Goal: Transaction & Acquisition: Purchase product/service

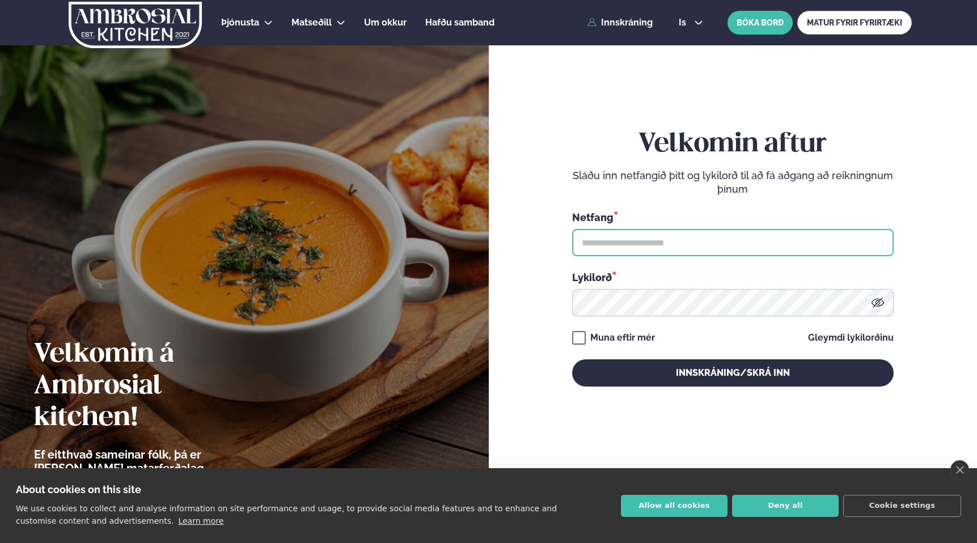
click at [635, 240] on input "text" at bounding box center [732, 242] width 321 height 27
click at [673, 240] on input "text" at bounding box center [732, 242] width 321 height 27
type input "**********"
click at [572, 359] on button "Innskráning/Skrá inn" at bounding box center [732, 372] width 321 height 27
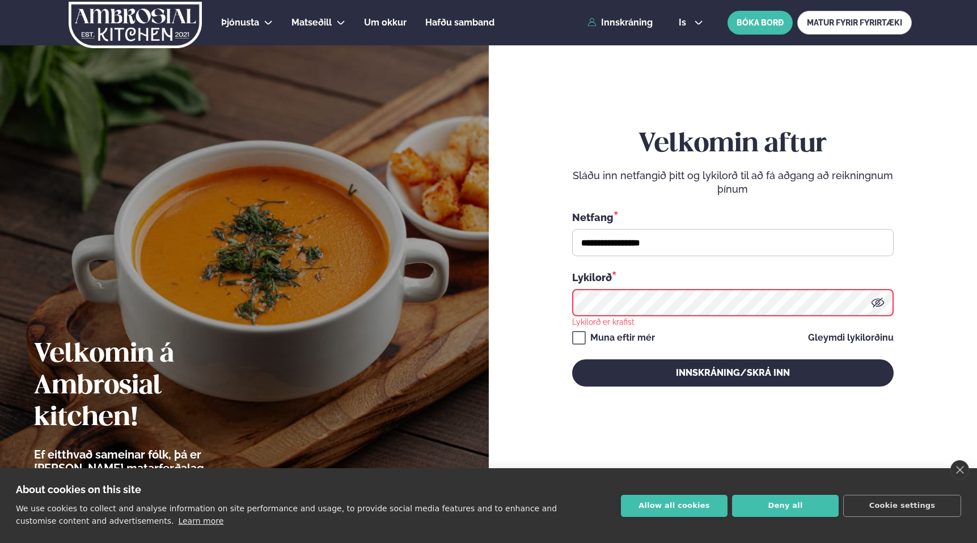
click at [572, 359] on button "Innskráning/Skrá inn" at bounding box center [732, 372] width 321 height 27
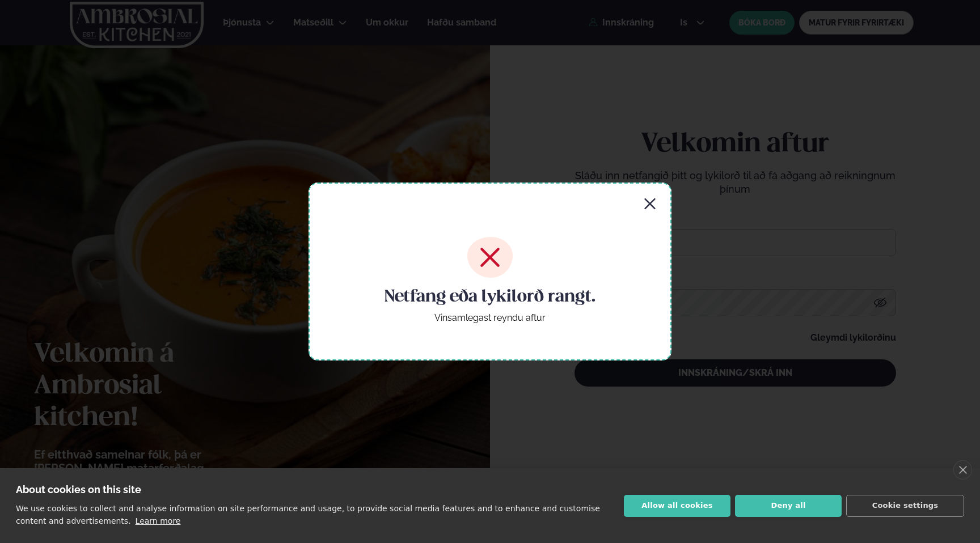
click at [648, 198] on icon "button" at bounding box center [650, 204] width 14 height 14
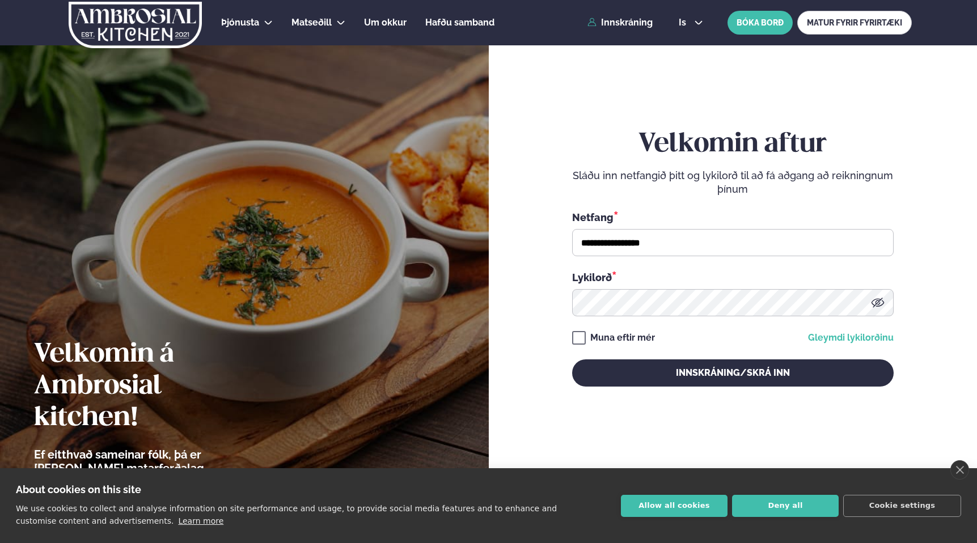
click at [853, 336] on link "Gleymdi lykilorðinu" at bounding box center [851, 337] width 86 height 9
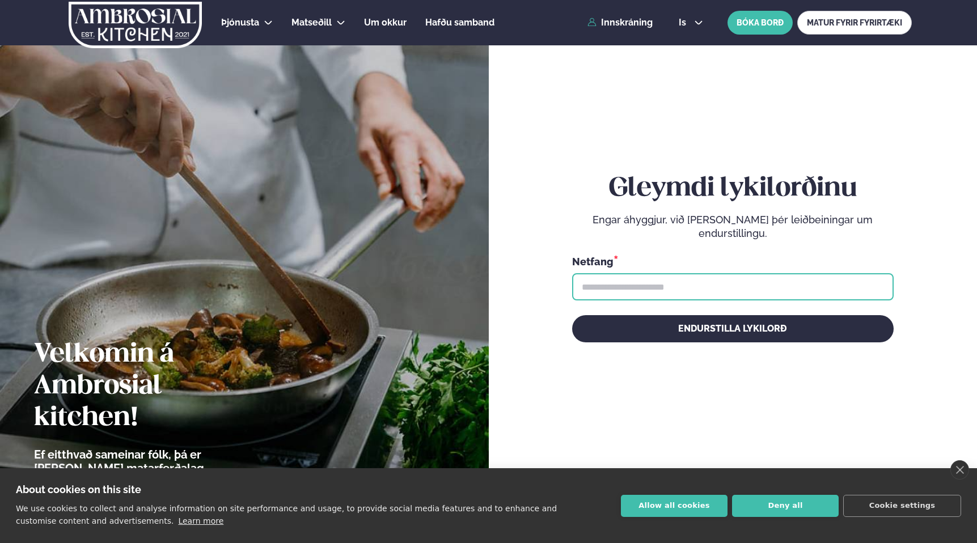
click at [681, 289] on input "text" at bounding box center [732, 286] width 321 height 27
type input "*"
type input "**********"
click at [572, 315] on button "Endurstilla lykilorð" at bounding box center [732, 328] width 321 height 27
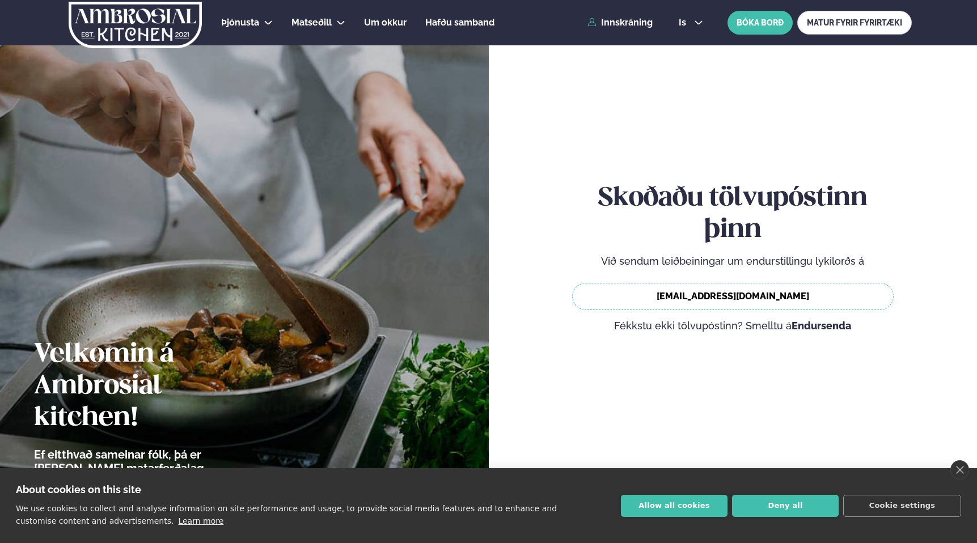
click at [744, 298] on span "laufey@avilabs.is" at bounding box center [732, 296] width 321 height 27
copy div "laufey@avilabs.is"
click at [964, 469] on link "close" at bounding box center [959, 469] width 19 height 19
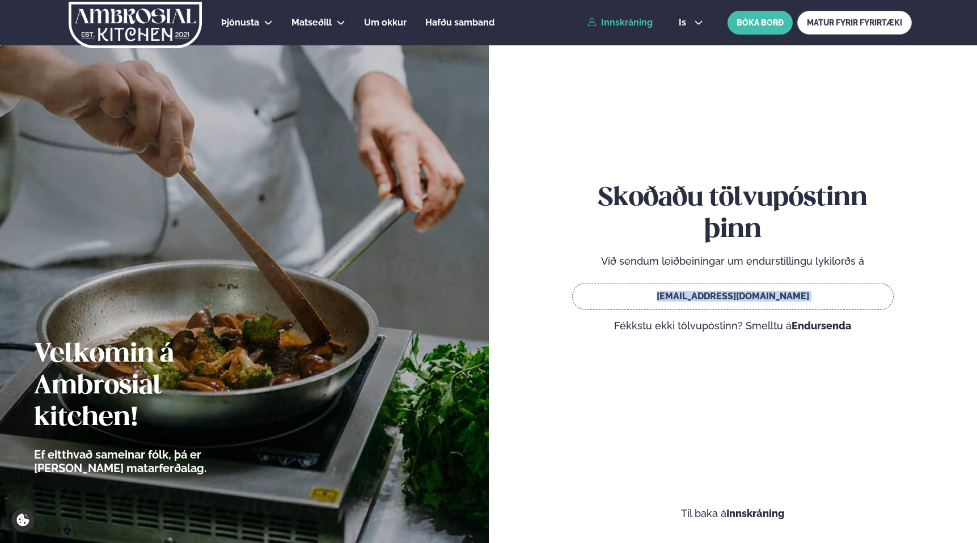
click at [626, 24] on link "Innskráning" at bounding box center [619, 23] width 65 height 10
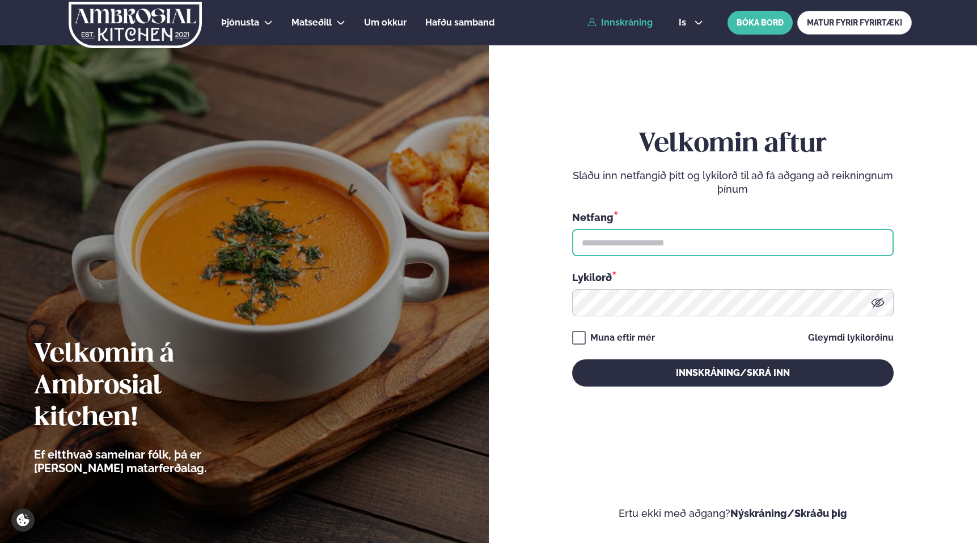
click at [617, 243] on input "text" at bounding box center [732, 242] width 321 height 27
click at [588, 243] on input "text" at bounding box center [732, 242] width 321 height 27
type input "**********"
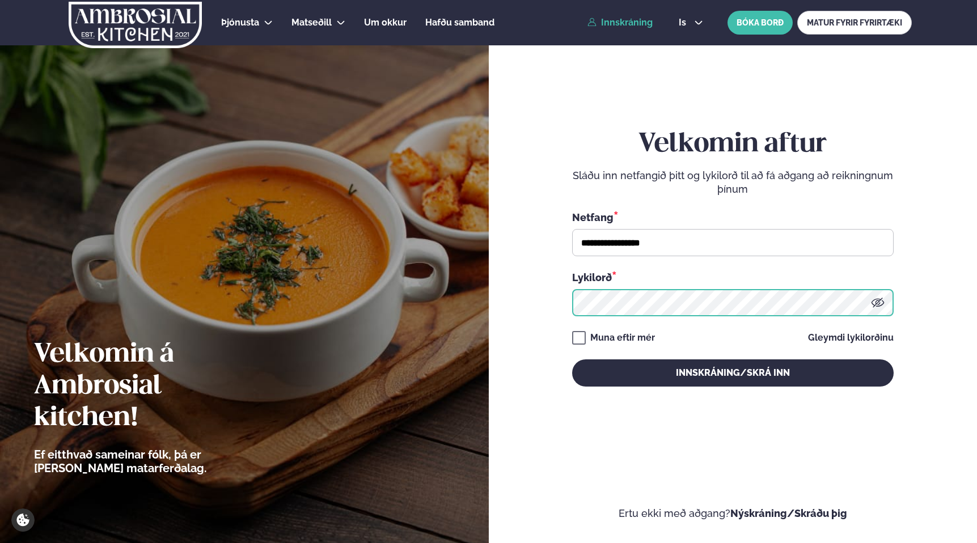
click at [572, 359] on button "Innskráning/Skrá inn" at bounding box center [732, 372] width 321 height 27
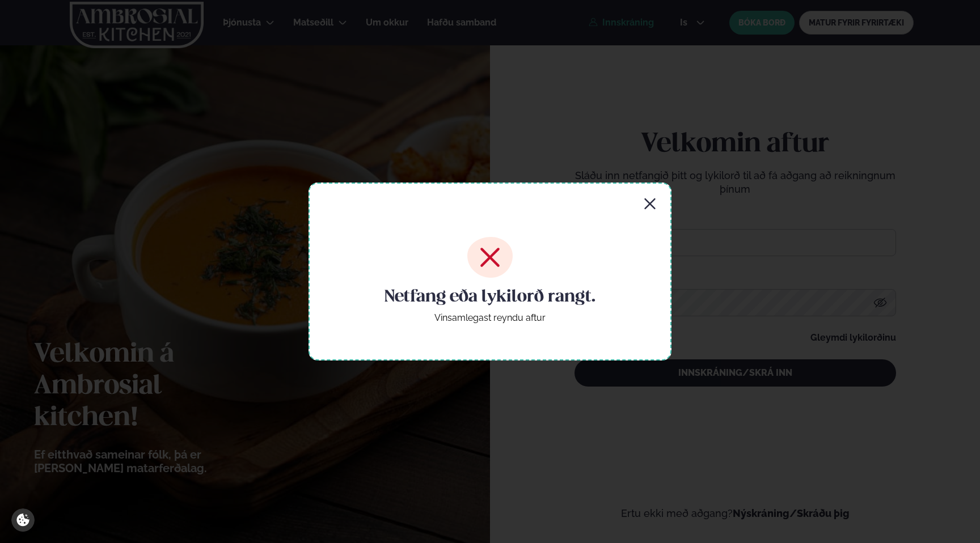
click at [655, 201] on icon "button" at bounding box center [650, 204] width 14 height 14
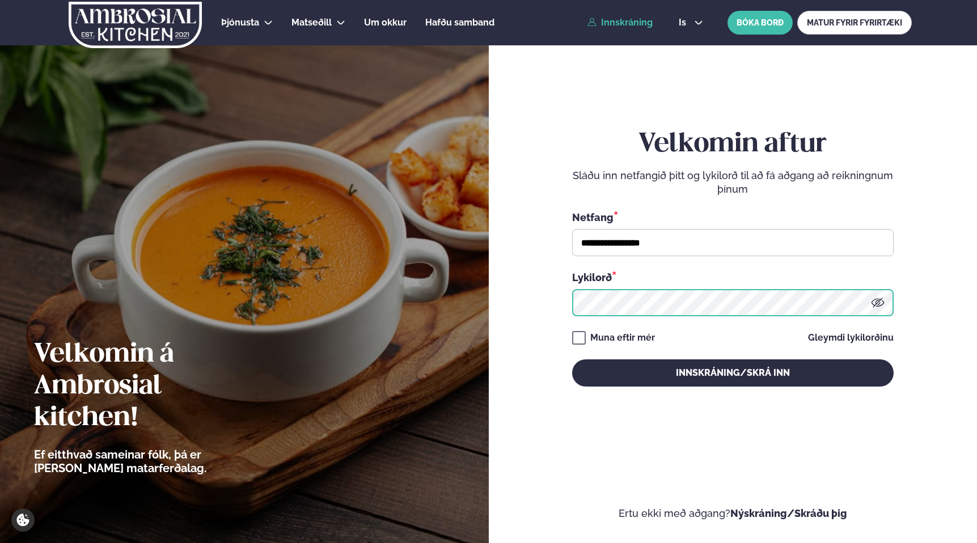
click at [572, 359] on button "Innskráning/Skrá inn" at bounding box center [732, 372] width 321 height 27
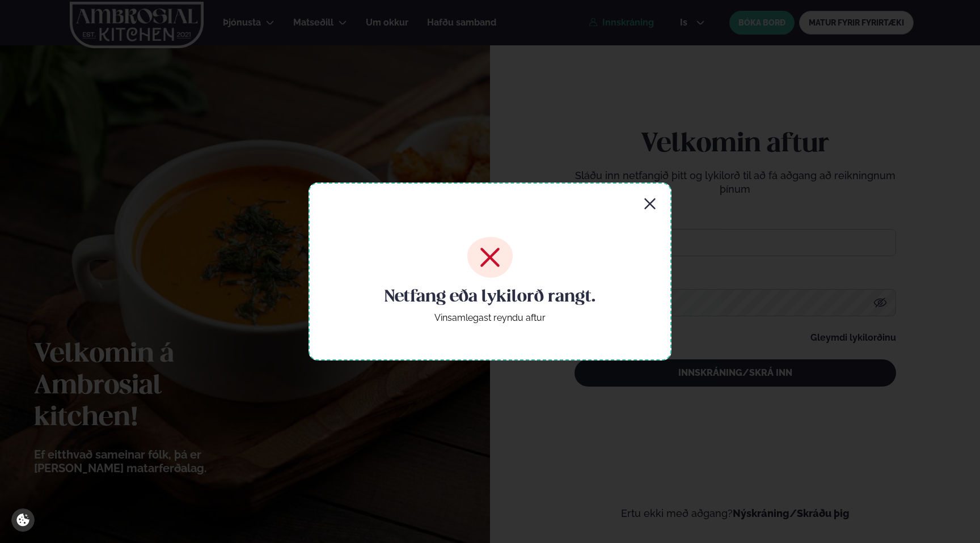
click at [640, 216] on div "Netfang eða lykilorð rangt. Vinsamlegast reyndu aftur" at bounding box center [489, 272] width 363 height 178
click at [648, 205] on icon "button" at bounding box center [649, 203] width 11 height 11
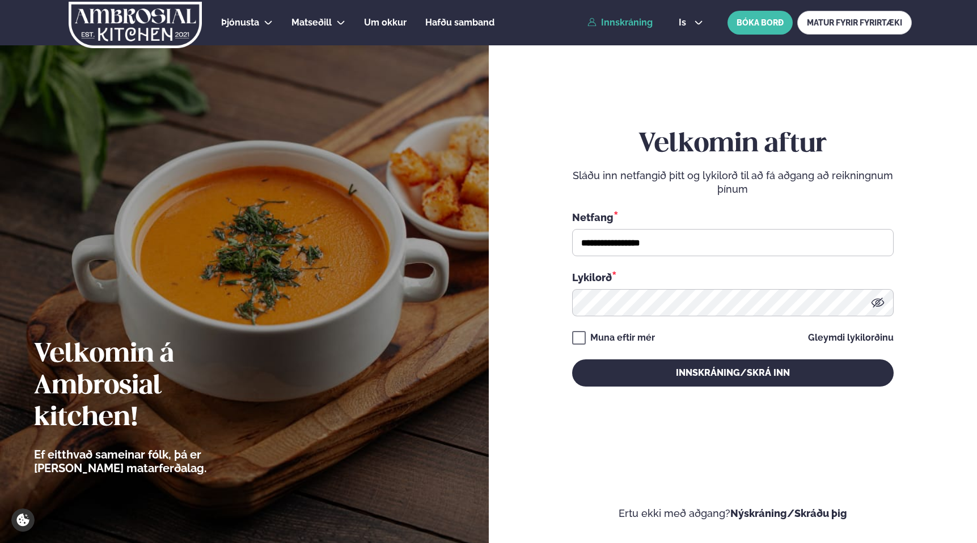
click at [644, 316] on div "**********" at bounding box center [732, 258] width 321 height 258
click at [572, 359] on button "Innskráning/Skrá inn" at bounding box center [732, 372] width 321 height 27
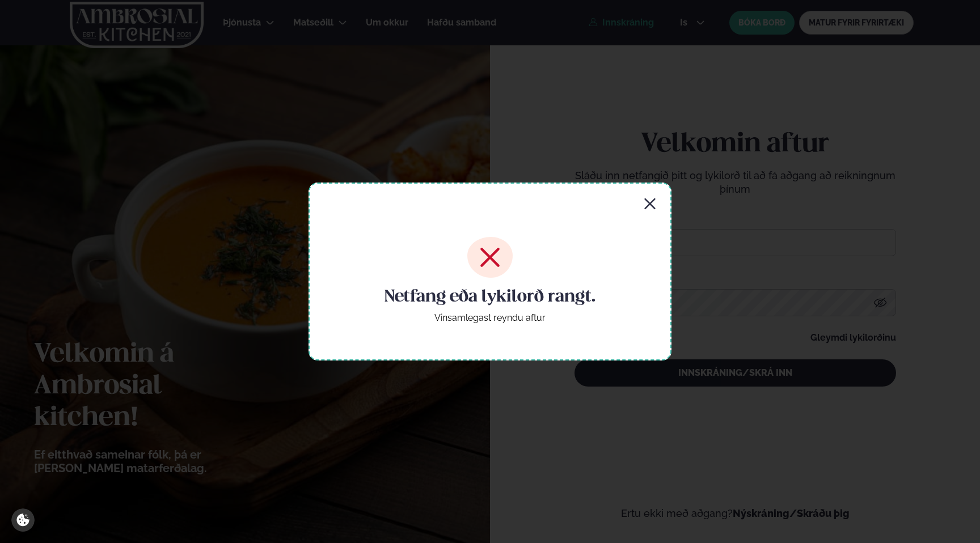
click at [651, 194] on div "Netfang eða lykilorð rangt. Vinsamlegast reyndu aftur" at bounding box center [489, 272] width 363 height 178
click at [650, 203] on icon "button" at bounding box center [650, 204] width 14 height 14
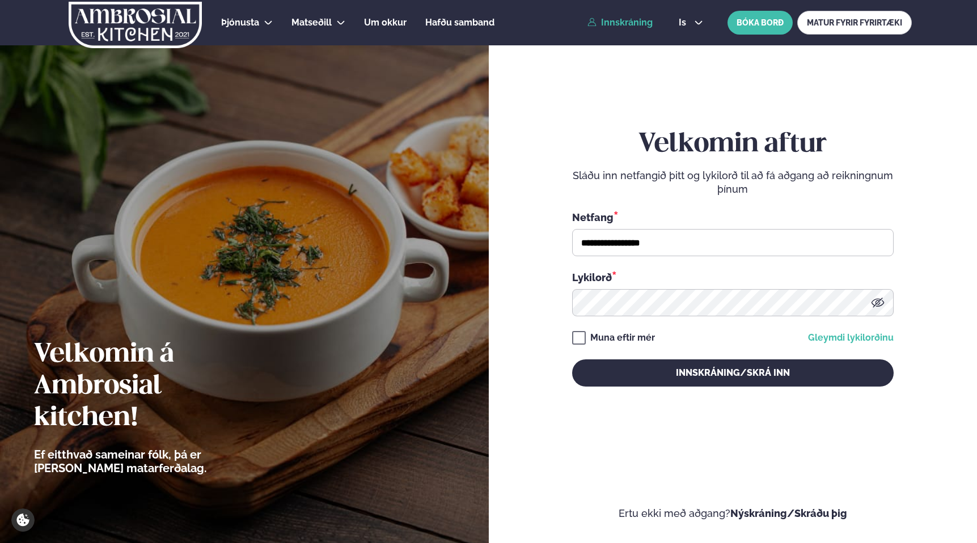
click at [830, 339] on link "Gleymdi lykilorðinu" at bounding box center [851, 337] width 86 height 9
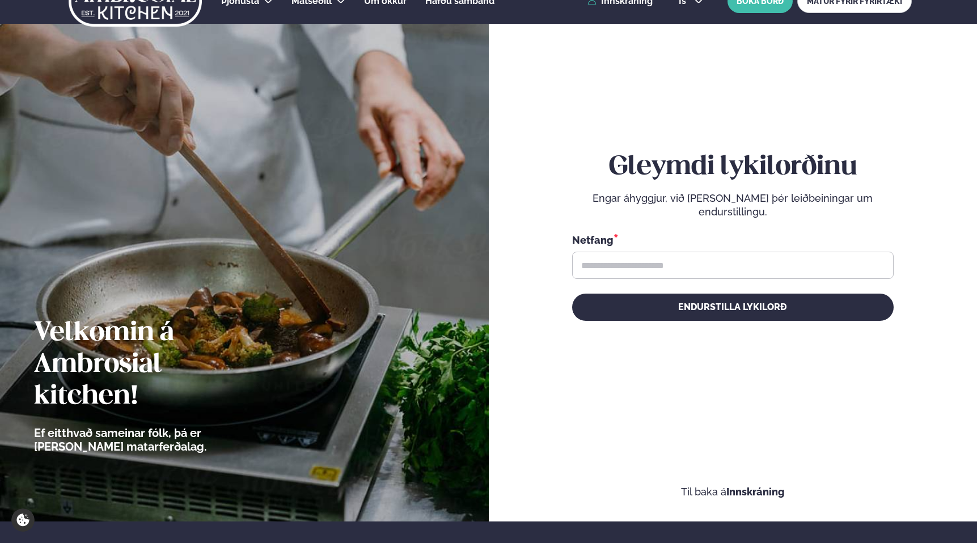
scroll to position [26, 0]
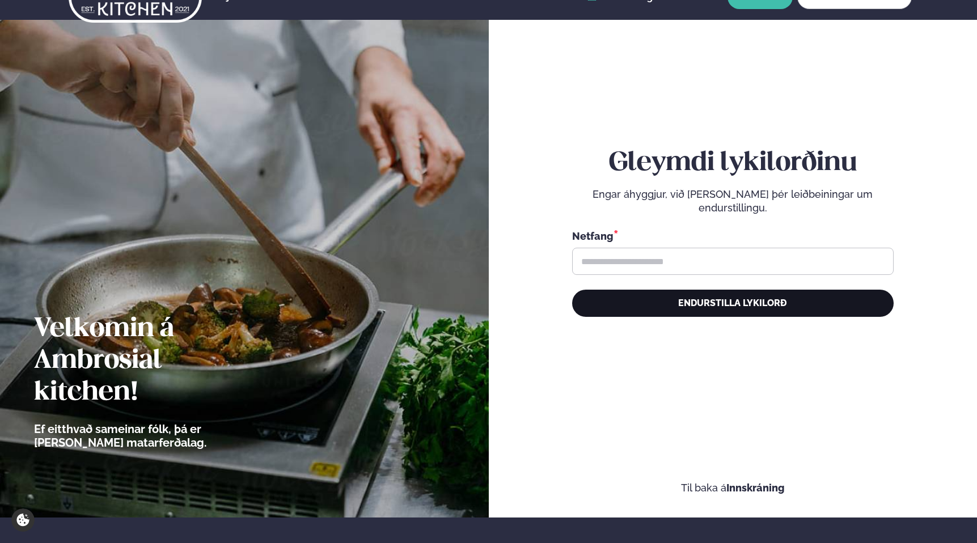
click at [770, 304] on button "Endurstilla lykilorð" at bounding box center [732, 303] width 321 height 27
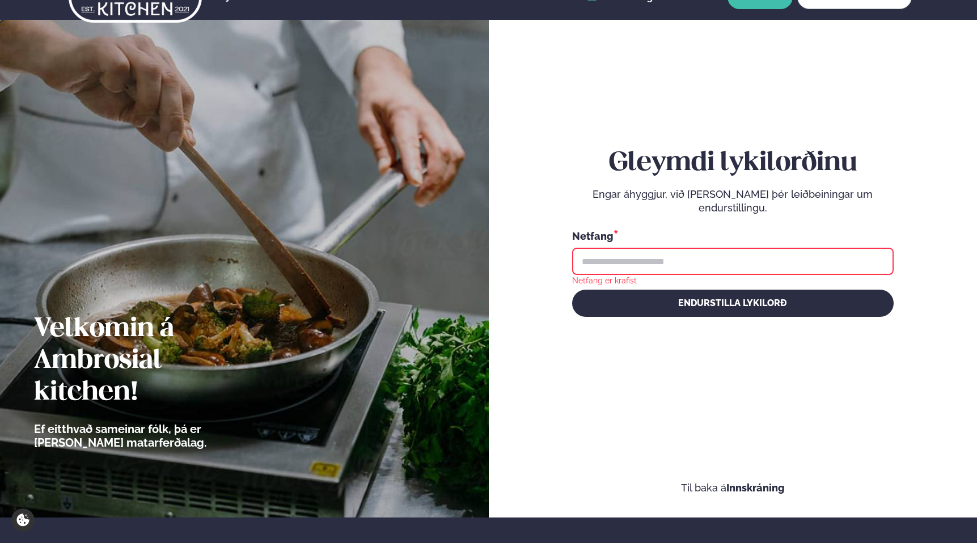
click at [727, 259] on input "text" at bounding box center [732, 261] width 321 height 27
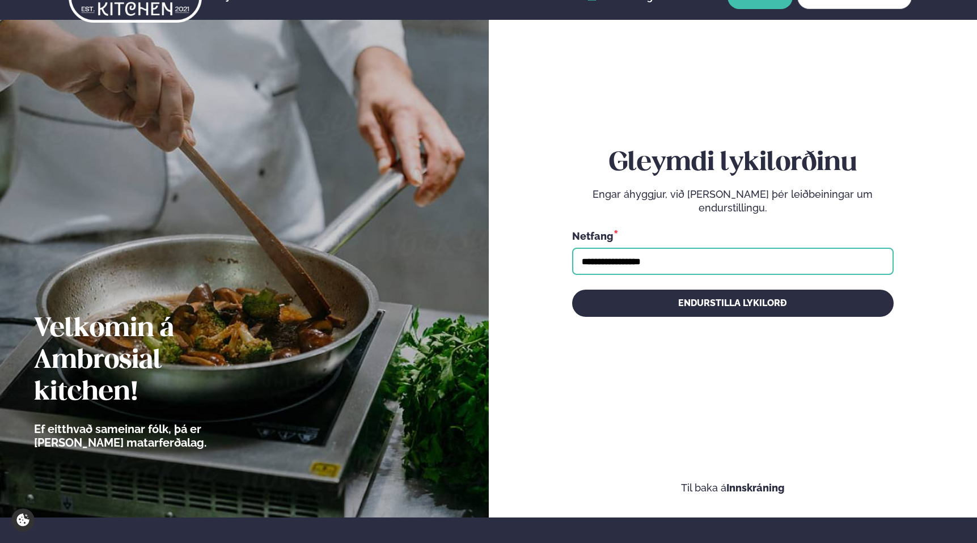
type input "**********"
click at [572, 290] on button "Endurstilla lykilorð" at bounding box center [732, 303] width 321 height 27
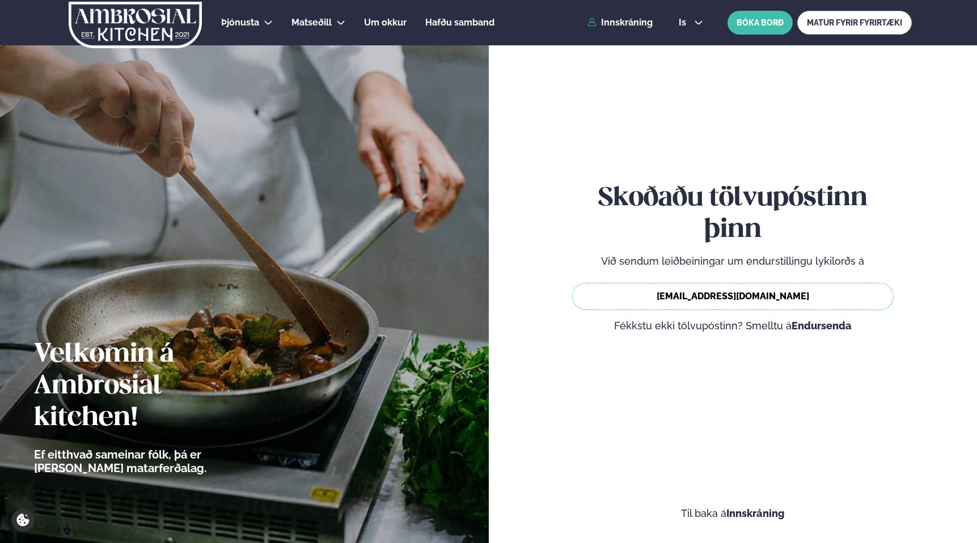
click at [722, 296] on span "laufey@avilabs.is" at bounding box center [732, 296] width 321 height 27
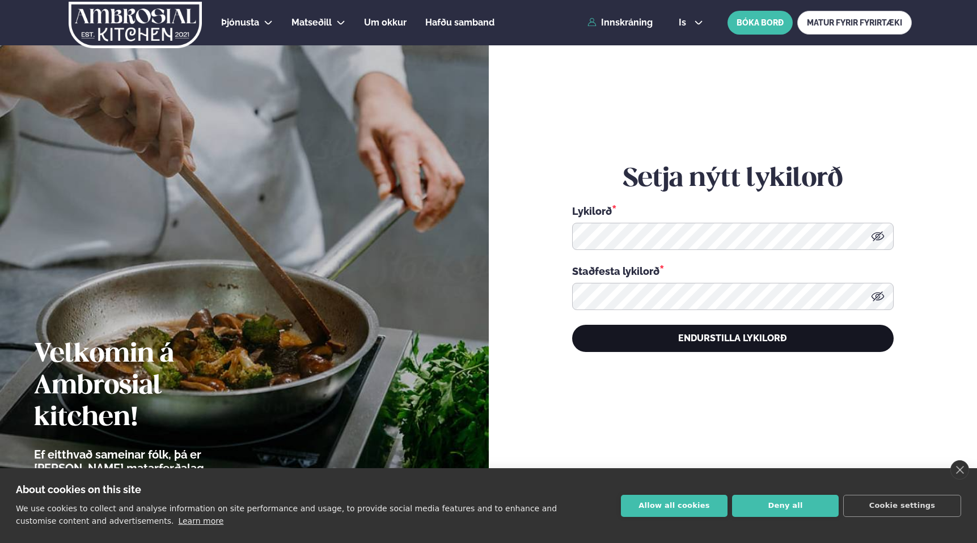
click at [759, 339] on button "Endurstilla lykilorð" at bounding box center [732, 338] width 321 height 27
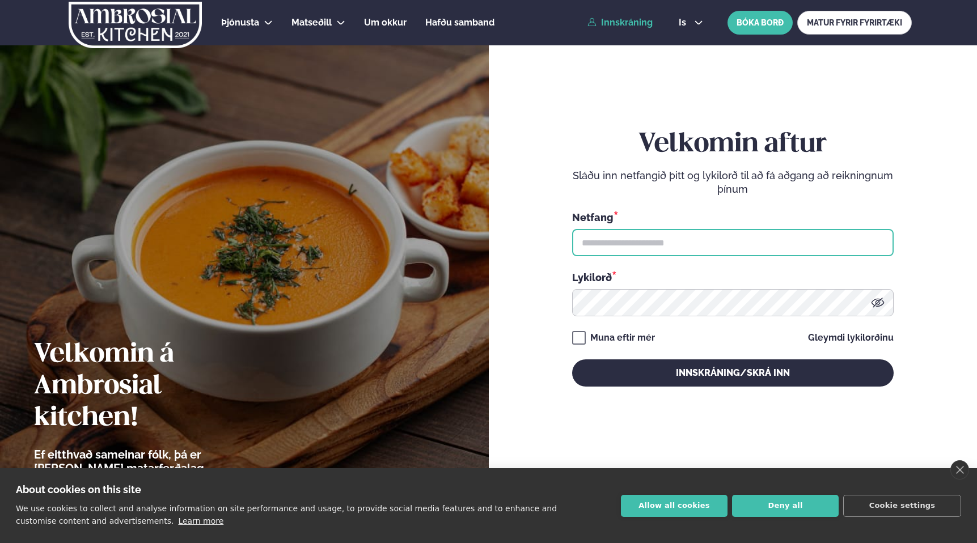
click at [739, 242] on input "text" at bounding box center [732, 242] width 321 height 27
click at [645, 246] on input "text" at bounding box center [732, 242] width 321 height 27
type input "**********"
click at [572, 359] on button "Innskráning/Skrá inn" at bounding box center [732, 372] width 321 height 27
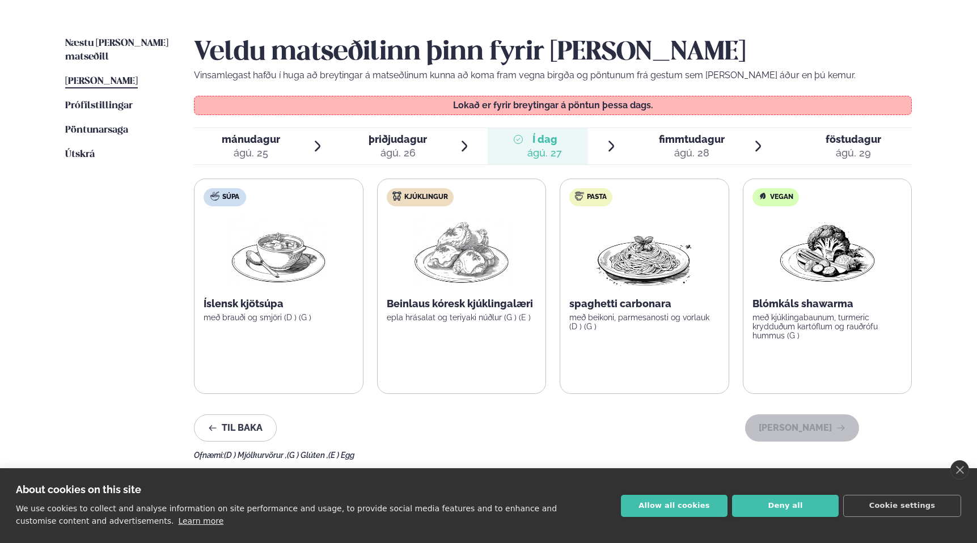
scroll to position [260, 0]
click at [611, 145] on icon at bounding box center [611, 145] width 14 height 14
click at [612, 139] on icon at bounding box center [611, 145] width 14 height 14
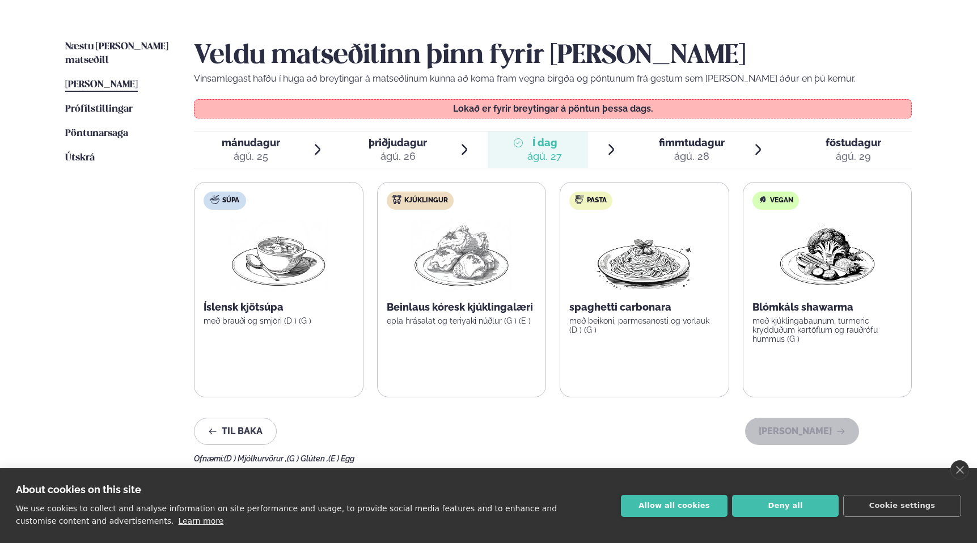
scroll to position [244, 0]
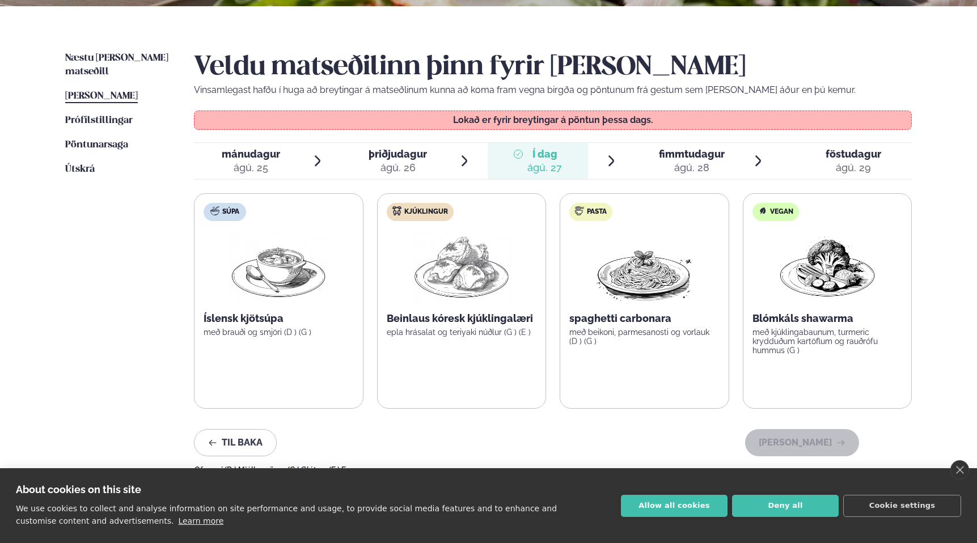
click at [875, 143] on span "föstudagur fös. [DATE]" at bounding box center [846, 161] width 130 height 36
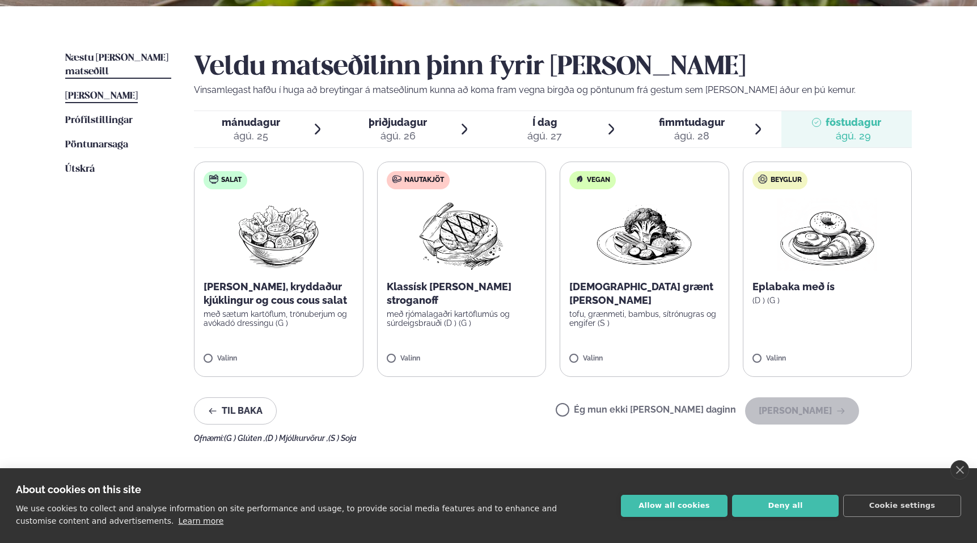
click at [121, 60] on span "Næstu [PERSON_NAME] matseðill" at bounding box center [116, 64] width 103 height 23
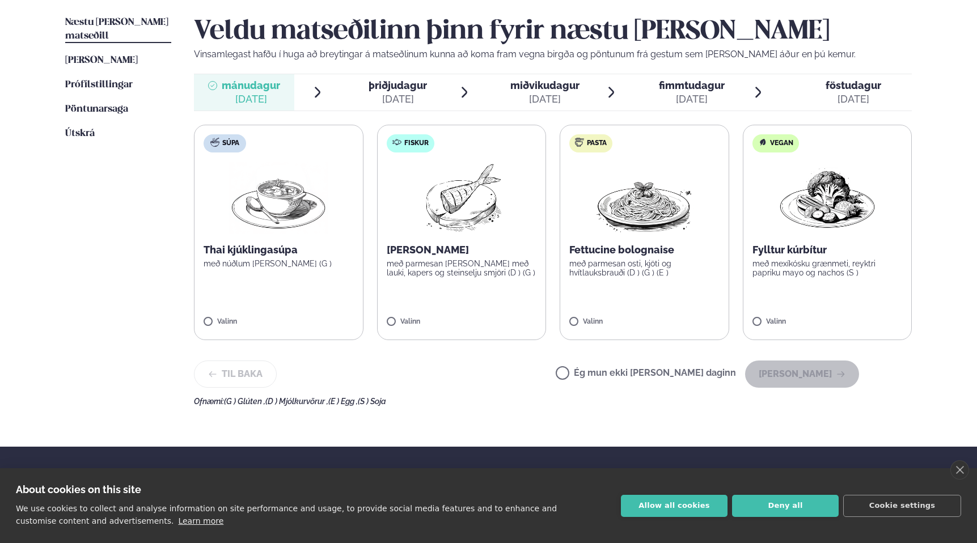
scroll to position [282, 0]
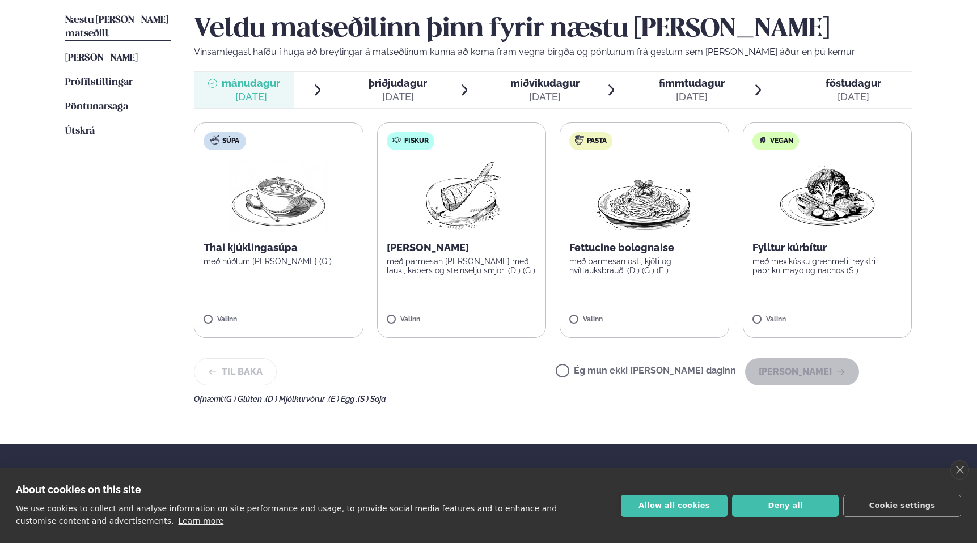
click at [415, 99] on div "[DATE]" at bounding box center [398, 97] width 58 height 14
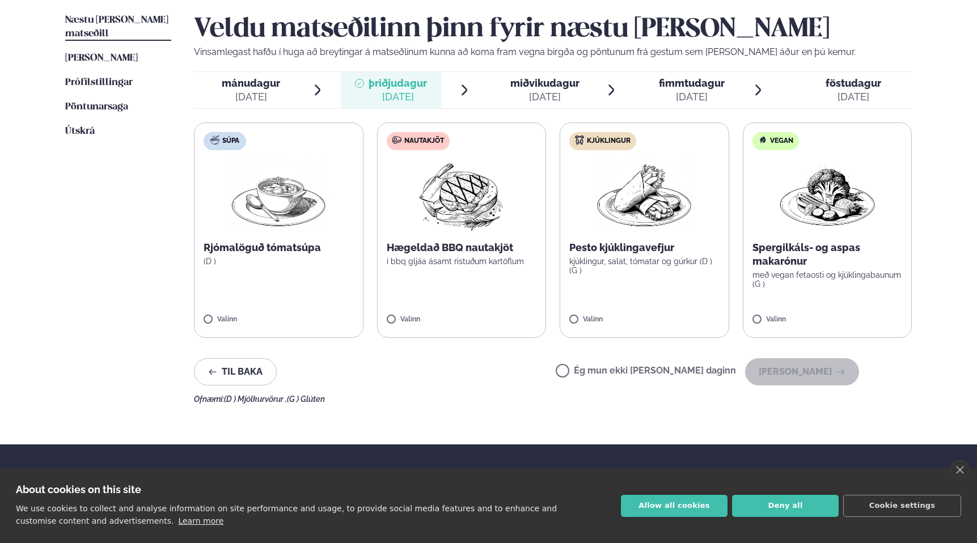
click at [510, 87] on span "miðvikudagur mið. [DATE]" at bounding box center [538, 90] width 100 height 36
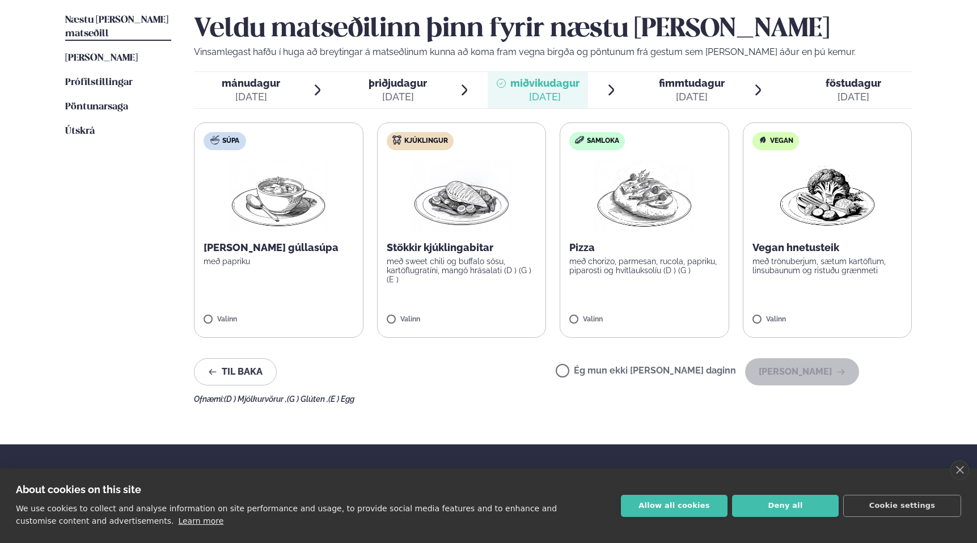
click at [693, 82] on span "fimmtudagur" at bounding box center [692, 83] width 66 height 12
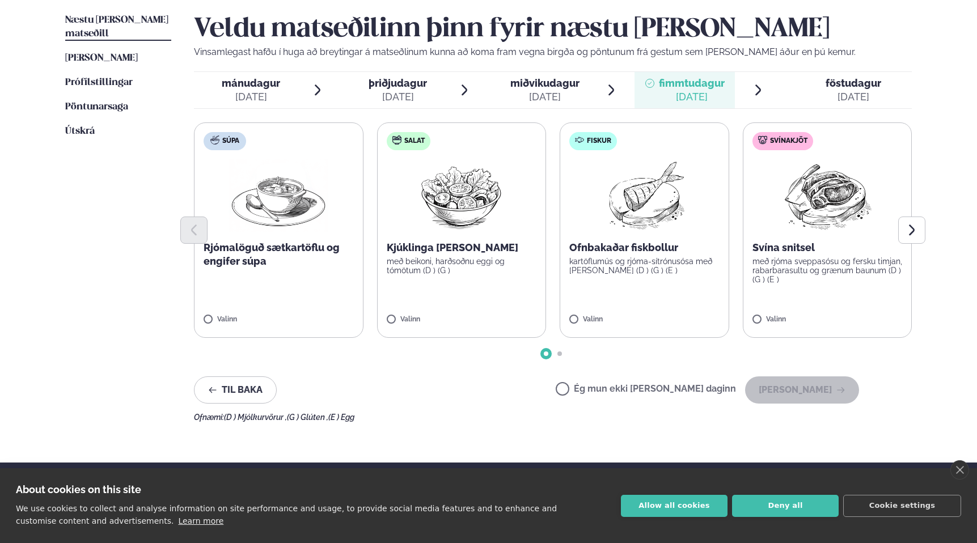
click at [773, 175] on label "Svínakjöt Svína snitsel með rjóma sveppasósu og fersku timjan, rabarbarasultu o…" at bounding box center [828, 229] width 170 height 215
click at [573, 79] on span "miðvikudagur" at bounding box center [544, 83] width 69 height 12
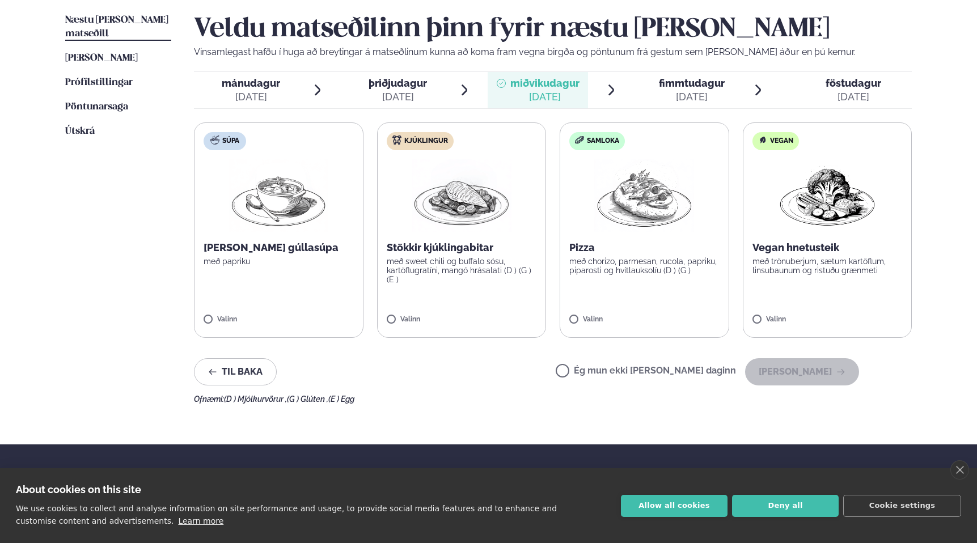
click at [685, 79] on span "fimmtudagur" at bounding box center [692, 83] width 66 height 12
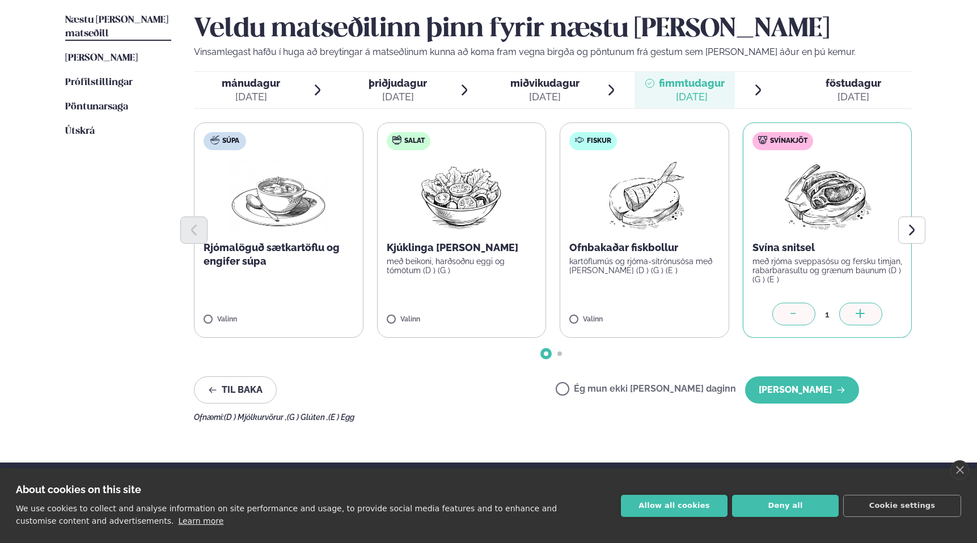
click at [834, 90] on div "[DATE]" at bounding box center [854, 97] width 56 height 14
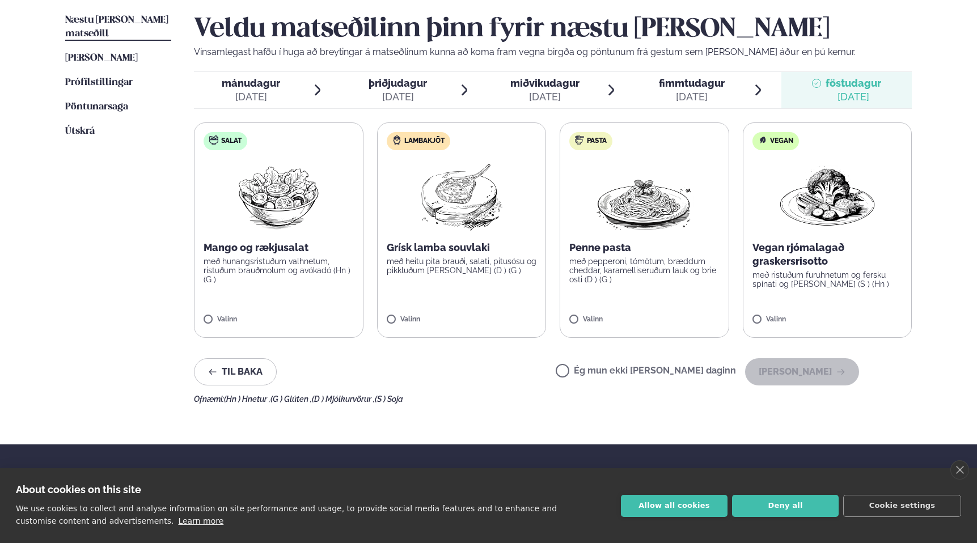
click at [270, 77] on span "mánudagur" at bounding box center [251, 83] width 58 height 12
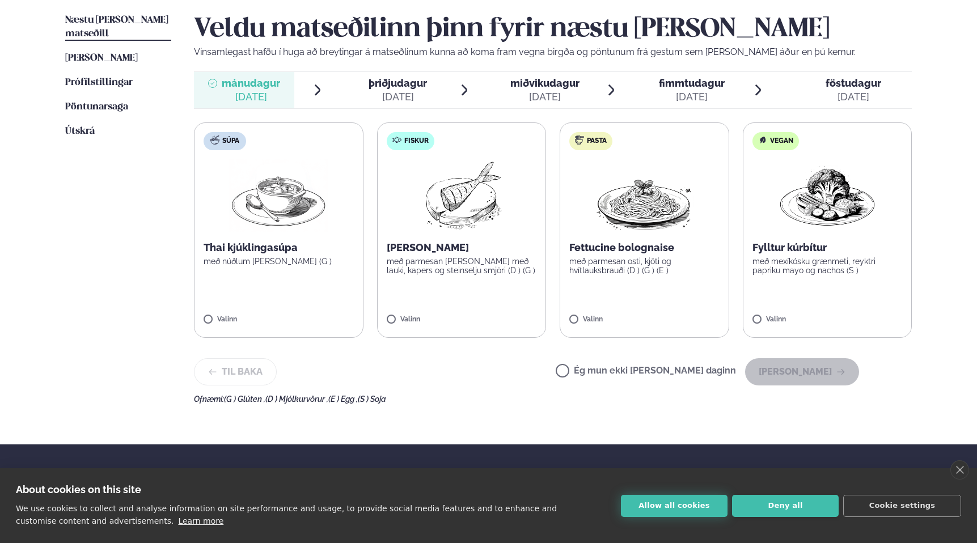
click at [682, 505] on button "Allow all cookies" at bounding box center [674, 506] width 107 height 22
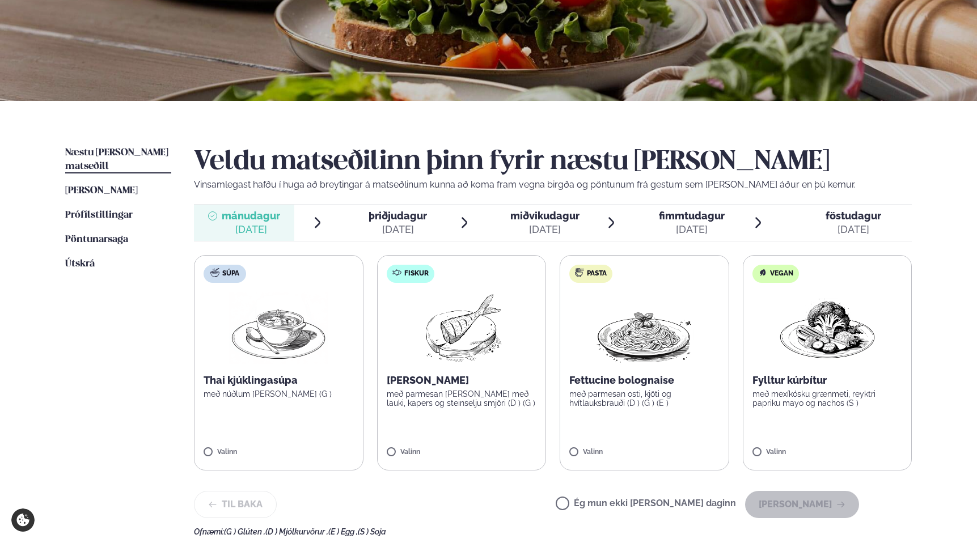
scroll to position [219, 0]
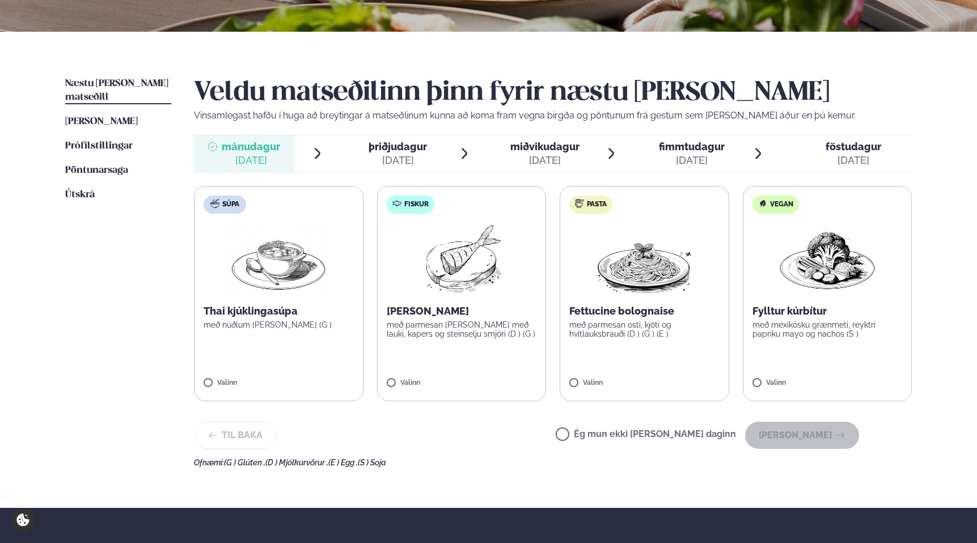
click at [251, 145] on span "mánudagur" at bounding box center [251, 147] width 58 height 12
click at [845, 162] on div "[DATE]" at bounding box center [854, 161] width 56 height 14
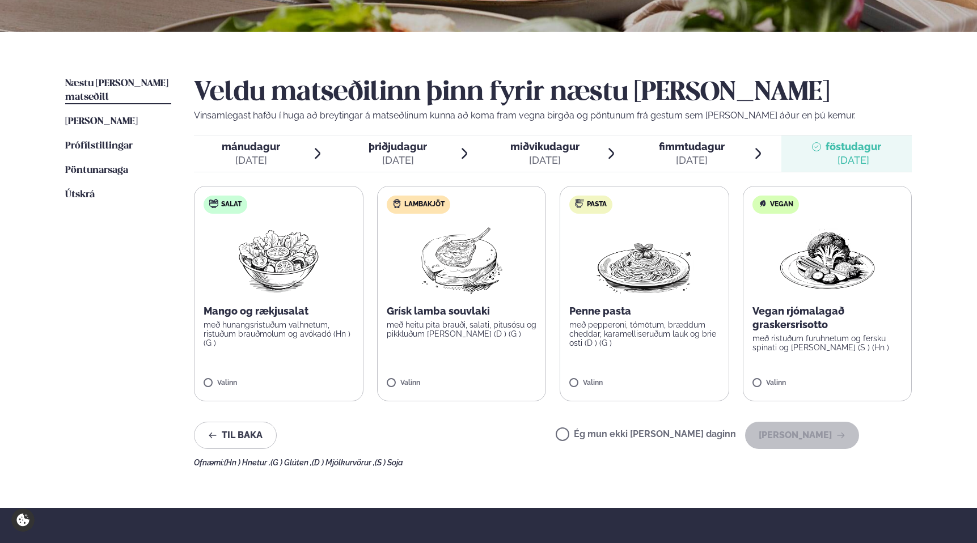
click at [472, 327] on p "með heitu pita brauði, salati, pitusósu og pikkluðum [PERSON_NAME] (D ) (G )" at bounding box center [462, 329] width 150 height 18
click at [792, 434] on button "[PERSON_NAME]" at bounding box center [802, 435] width 114 height 27
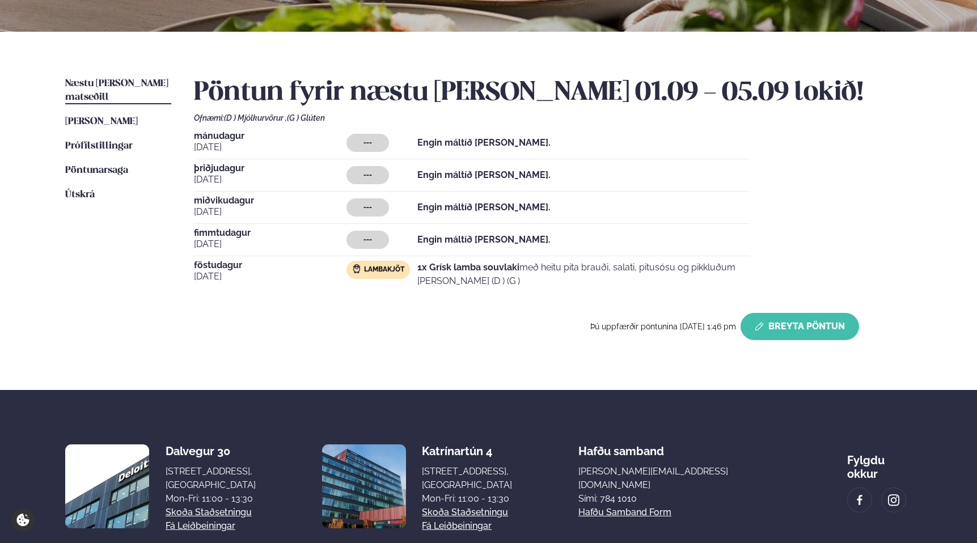
click at [772, 326] on button "Breyta Pöntun" at bounding box center [800, 326] width 119 height 27
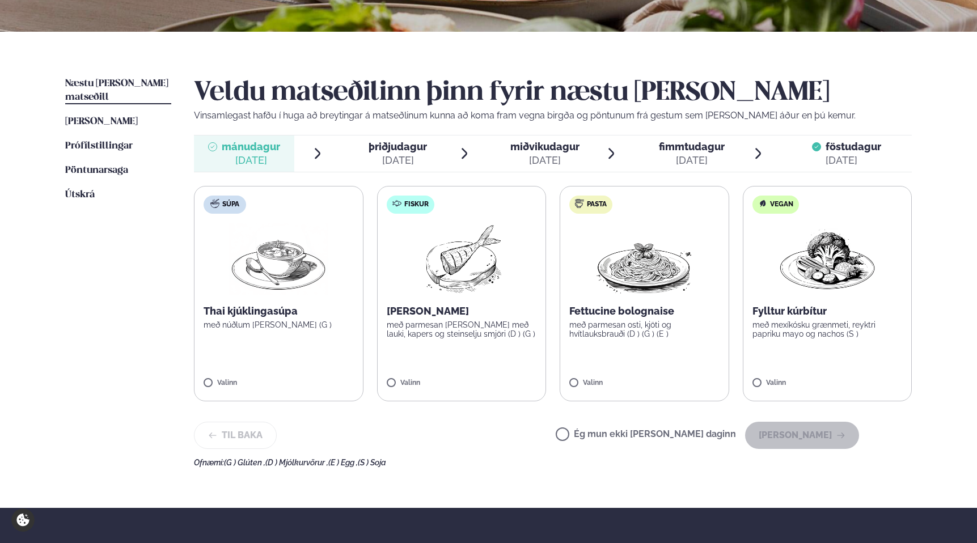
click at [249, 146] on span "mánudagur" at bounding box center [251, 147] width 58 height 12
click at [449, 339] on label "Fiskur Ofnbakaður þorskur með parmesan [PERSON_NAME] með lauki, kapers og stein…" at bounding box center [462, 293] width 170 height 215
click at [812, 434] on button "[PERSON_NAME]" at bounding box center [802, 435] width 114 height 27
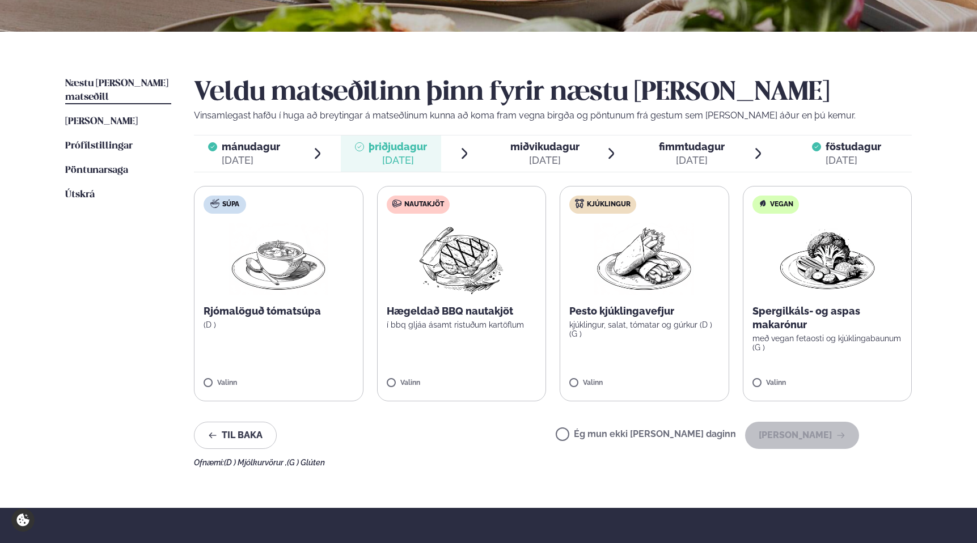
click at [624, 339] on label "Kjúklingur Pesto kjúklingavefjur kjúklingur, salat, tómatar og gúrkur (D ) (G )…" at bounding box center [645, 293] width 170 height 215
click at [793, 438] on button "[PERSON_NAME]" at bounding box center [802, 435] width 114 height 27
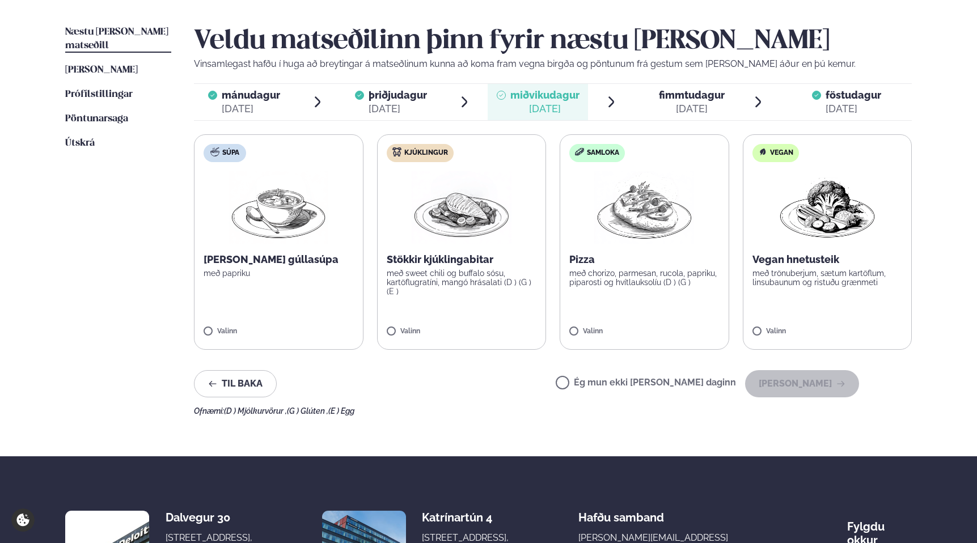
scroll to position [272, 0]
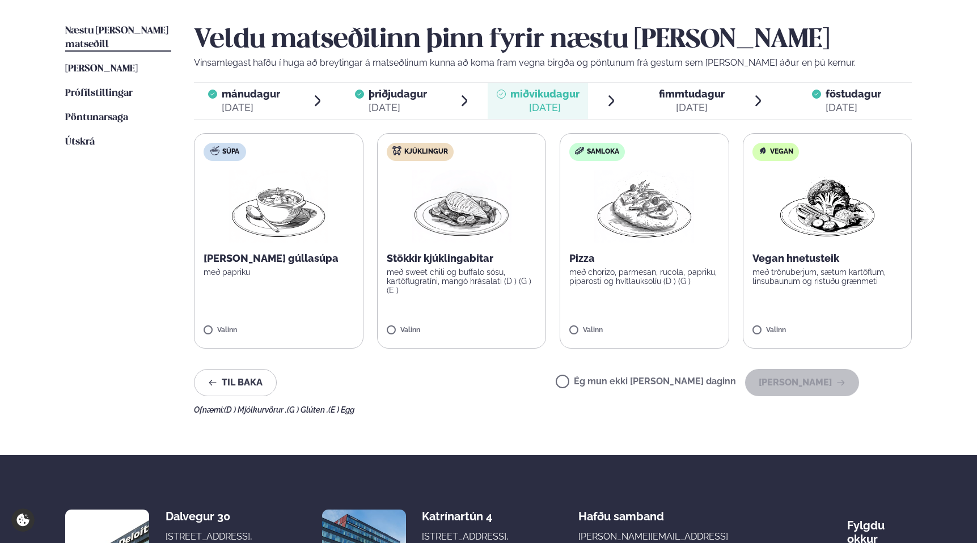
click at [689, 91] on span "fimmtudagur" at bounding box center [692, 94] width 66 height 12
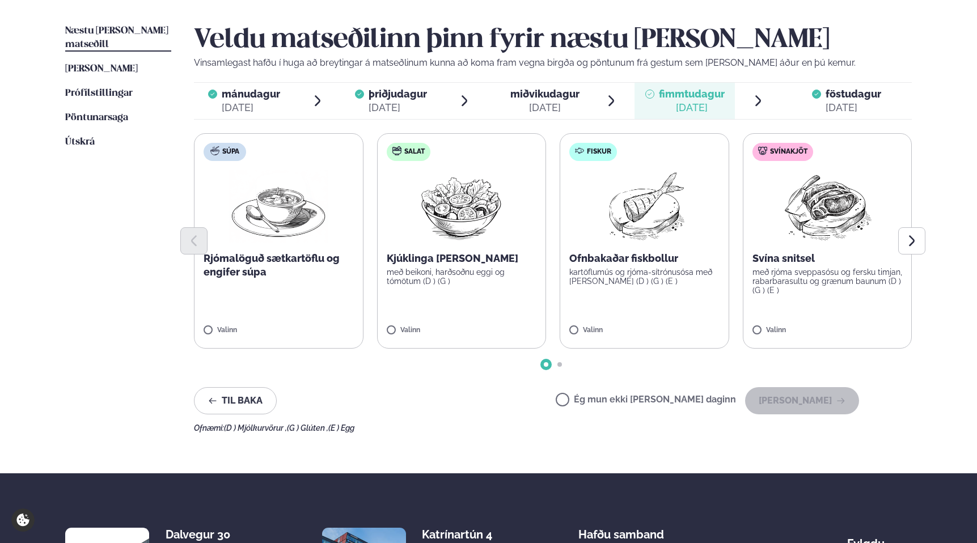
click at [801, 293] on p "með rjóma sveppasósu og fersku timjan, rabarbarasultu og grænum baunum (D ) (G …" at bounding box center [827, 281] width 150 height 27
click at [789, 404] on button "[PERSON_NAME]" at bounding box center [802, 400] width 114 height 27
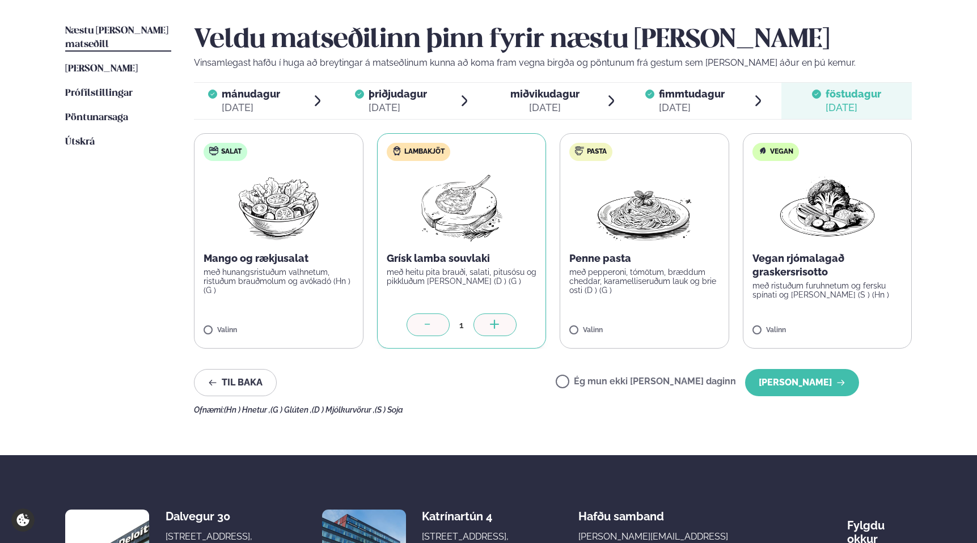
click at [573, 102] on div "[DATE]" at bounding box center [544, 108] width 69 height 14
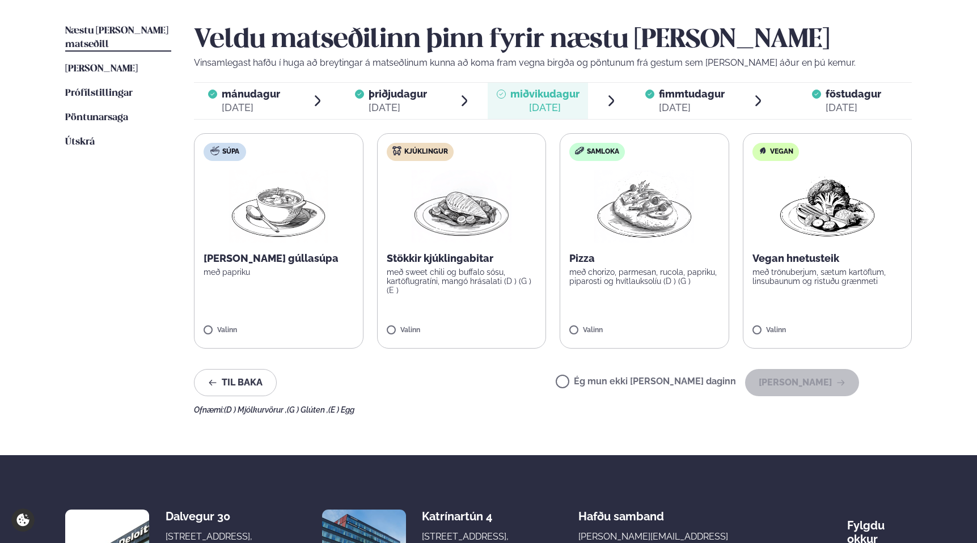
click at [481, 281] on p "með sweet chili og buffalo sósu, kartöflugratíni, mangó hrásalati (D ) (G ) (E )" at bounding box center [462, 281] width 150 height 27
click at [813, 379] on button "[PERSON_NAME]" at bounding box center [802, 382] width 114 height 27
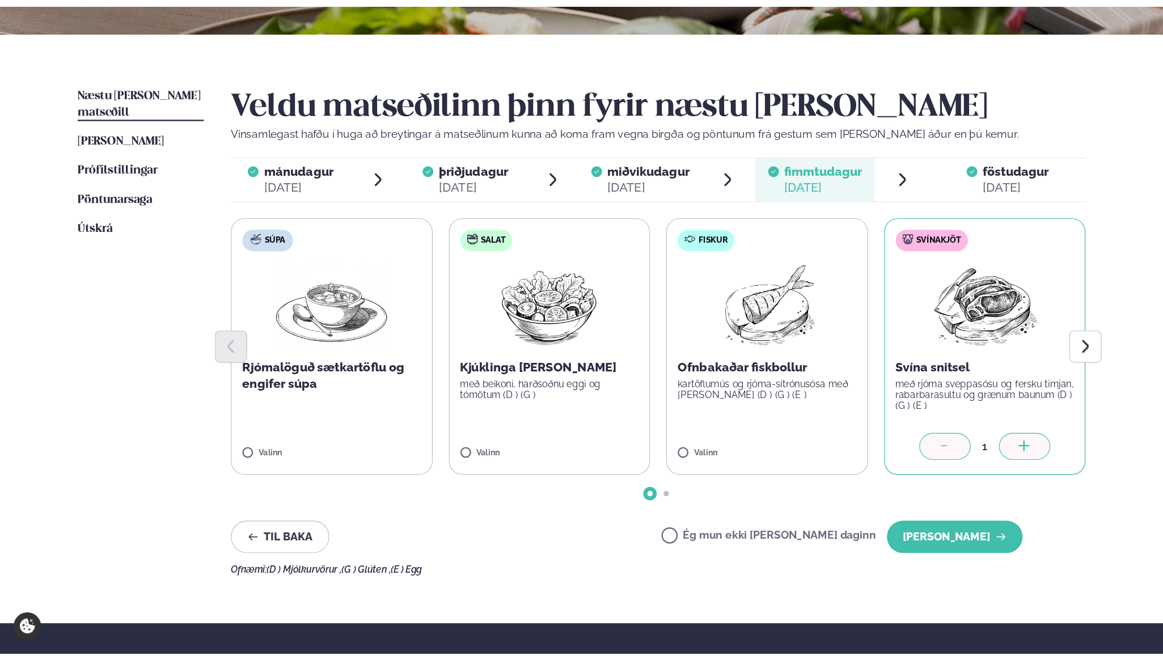
scroll to position [226, 0]
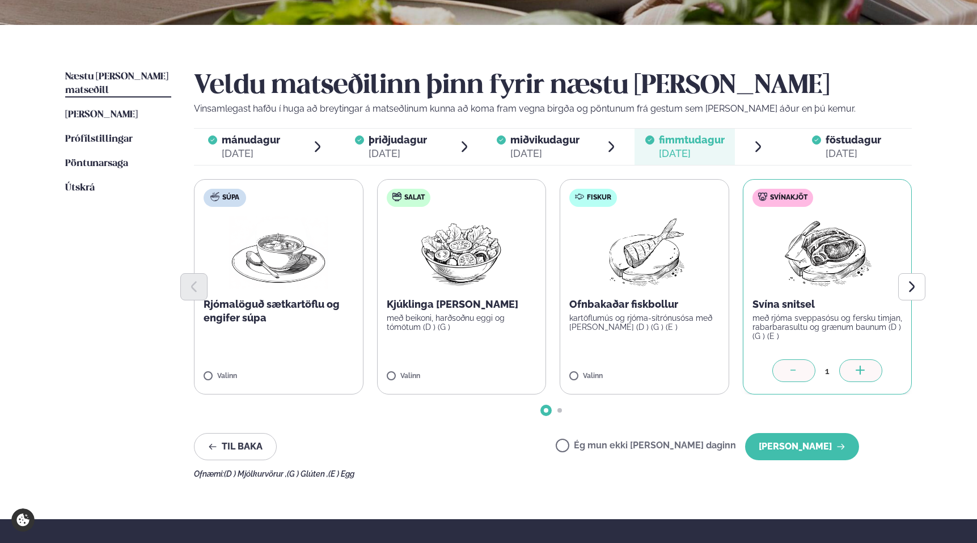
click at [264, 132] on span "mánudagur mán. [DATE]" at bounding box center [244, 147] width 100 height 36
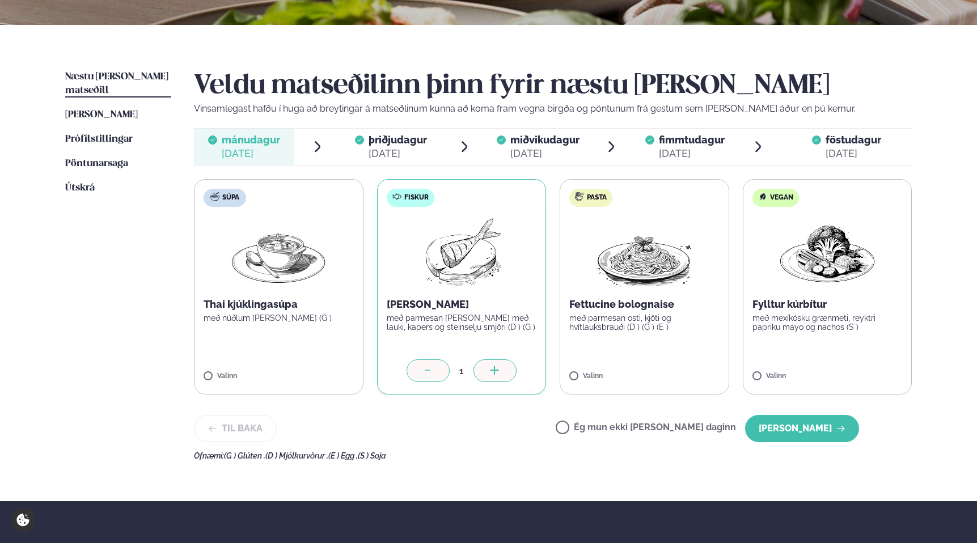
click at [365, 144] on span "þriðjudagur þri. [DATE]" at bounding box center [391, 147] width 100 height 36
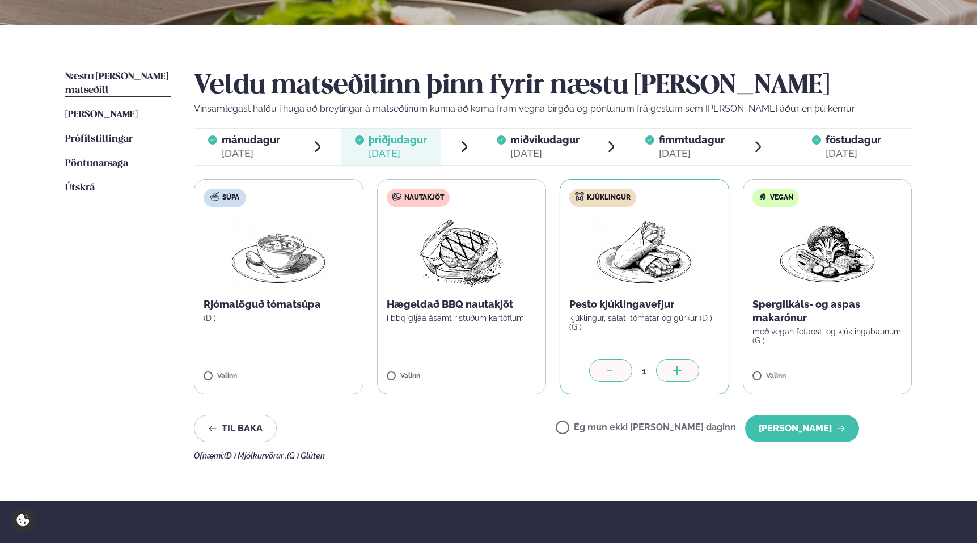
click at [544, 141] on span "miðvikudagur" at bounding box center [544, 140] width 69 height 12
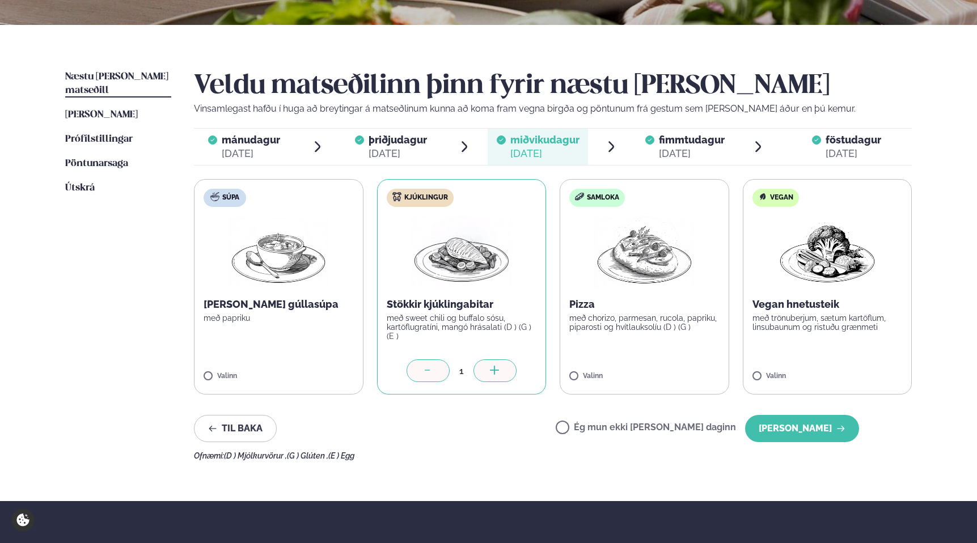
click at [669, 145] on div "fimmtudagur fim." at bounding box center [692, 140] width 66 height 14
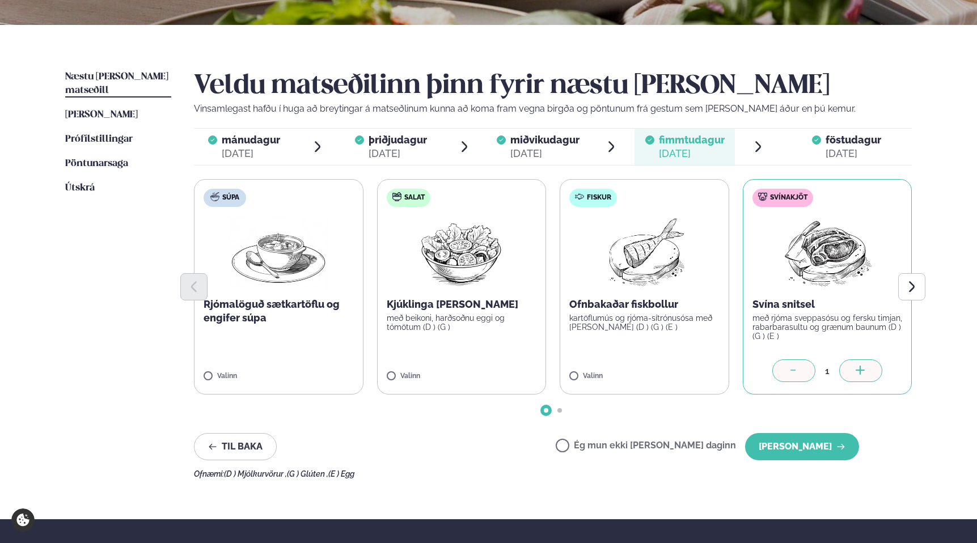
click at [817, 148] on div at bounding box center [816, 146] width 9 height 27
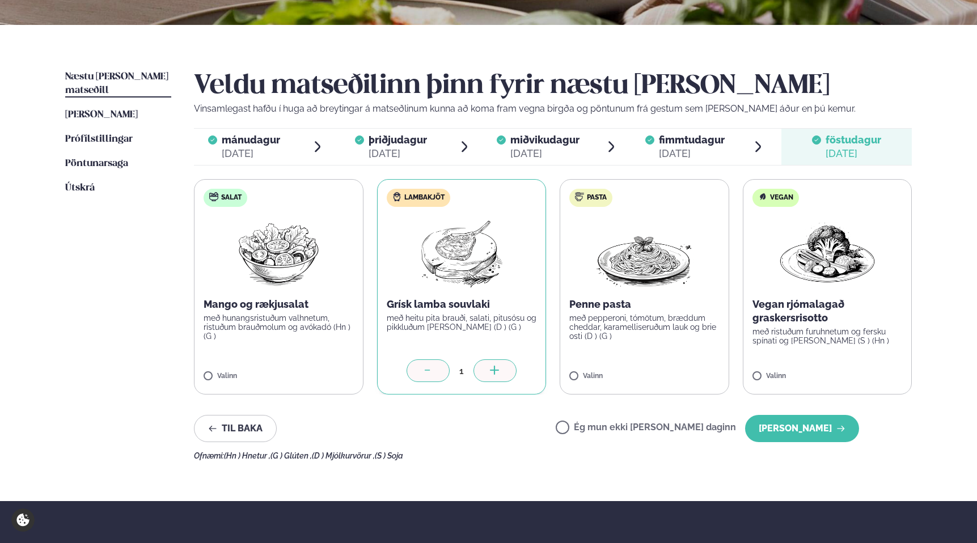
click at [260, 153] on div "[DATE]" at bounding box center [251, 154] width 58 height 14
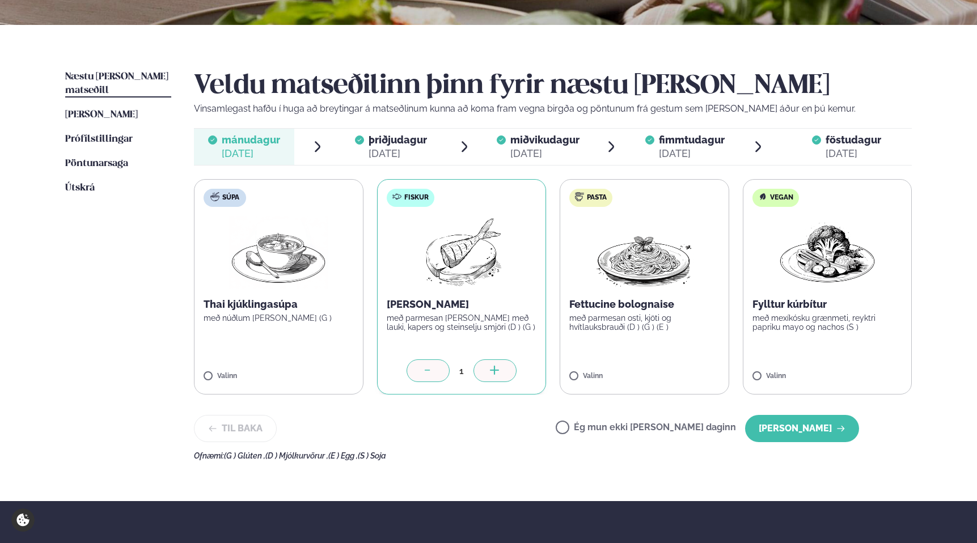
click at [406, 139] on span "þriðjudagur" at bounding box center [398, 140] width 58 height 12
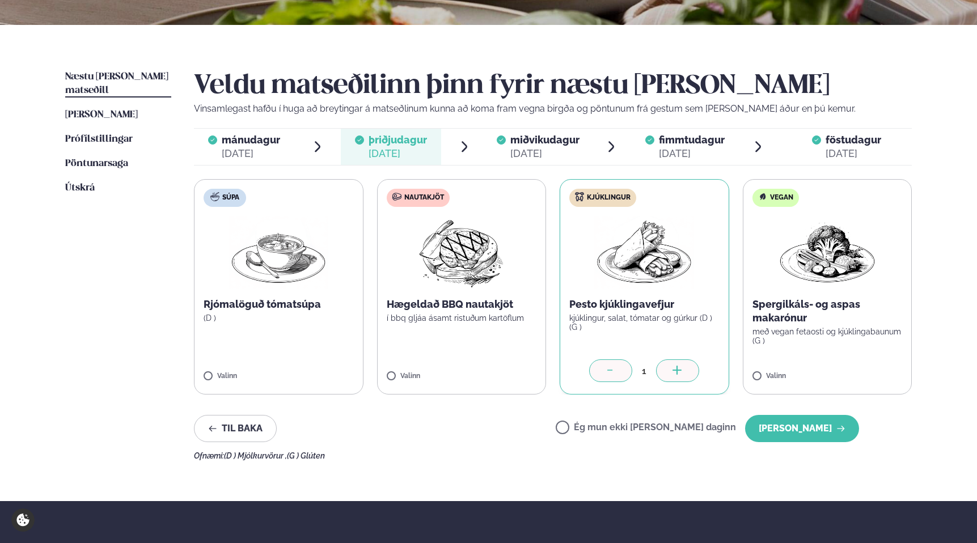
click at [550, 132] on span "miðvikudagur mið. [DATE]" at bounding box center [538, 147] width 100 height 36
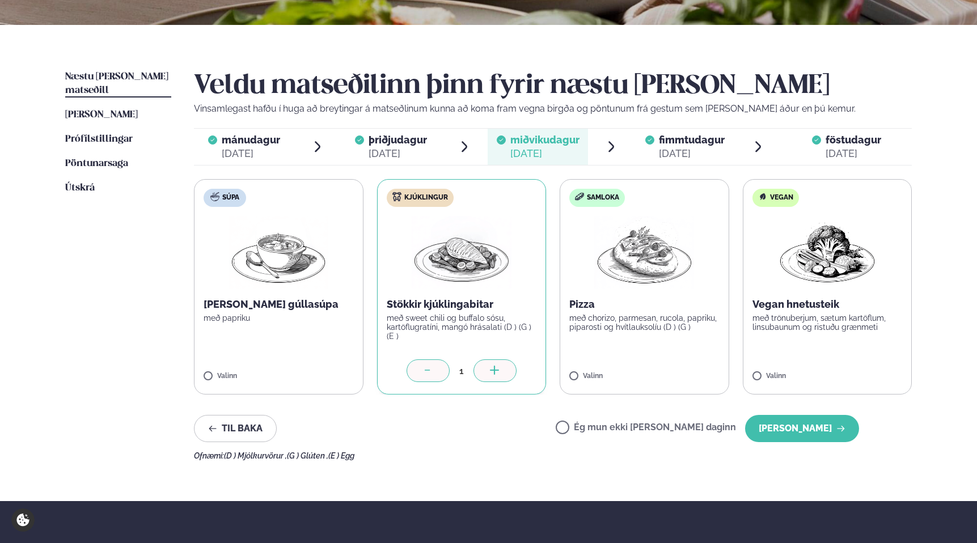
click at [629, 137] on ul "mánudagur mán. [DATE] þriðjudagur þri. [DATE] miðvikudagur mið. [DATE] fimmtuda…" at bounding box center [553, 147] width 718 height 36
click at [687, 141] on span "fimmtudagur" at bounding box center [692, 140] width 66 height 12
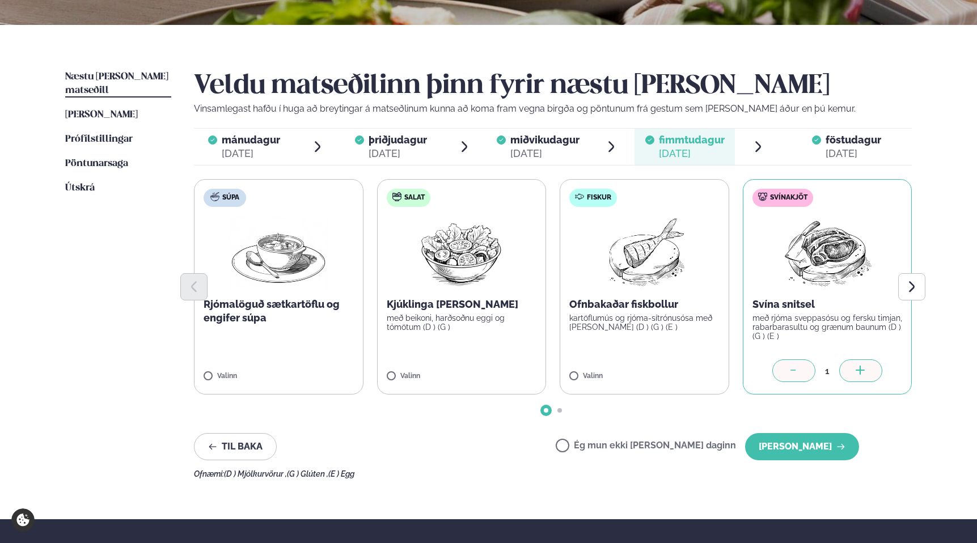
click at [833, 143] on span "föstudagur" at bounding box center [854, 140] width 56 height 12
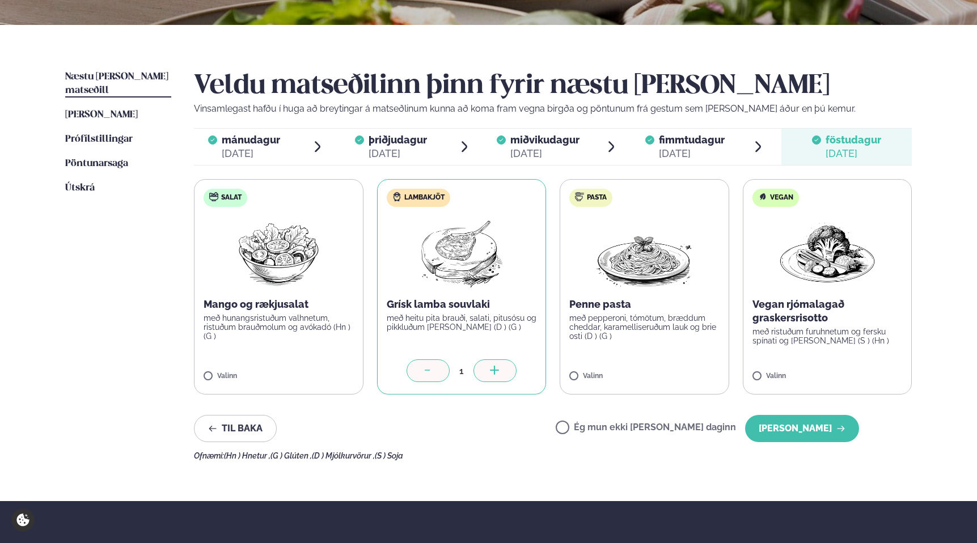
click at [549, 151] on div "[DATE]" at bounding box center [544, 154] width 69 height 14
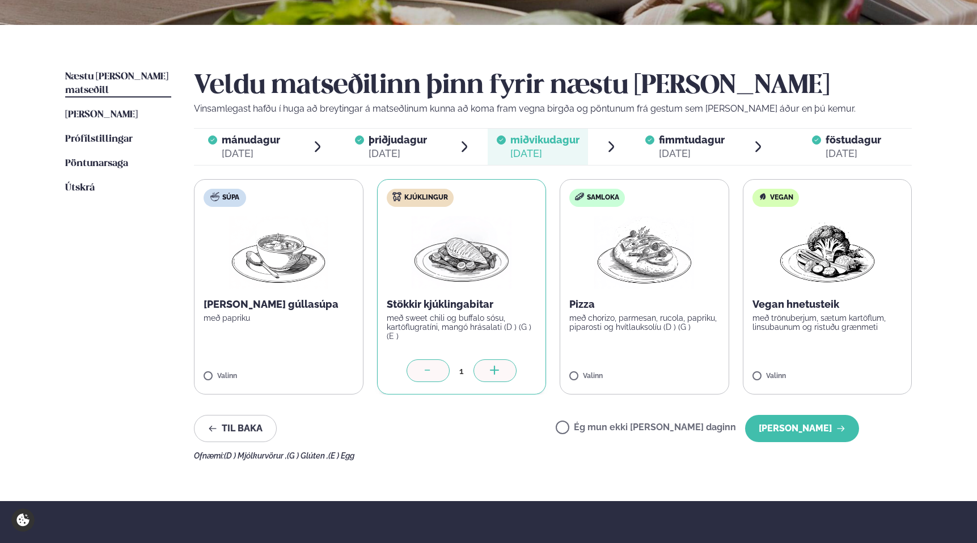
click at [394, 151] on div "[DATE]" at bounding box center [398, 154] width 58 height 14
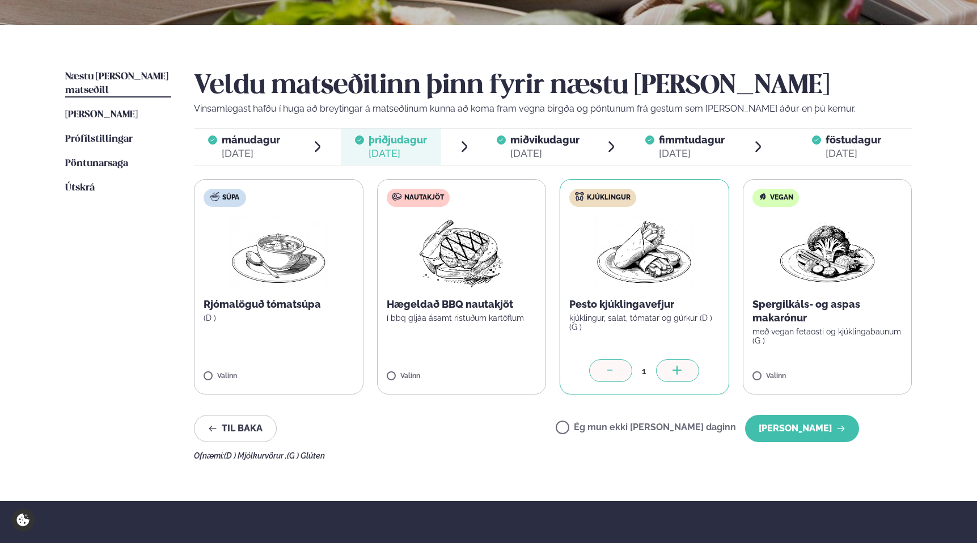
click at [281, 155] on span "mánudagur mán. [DATE]" at bounding box center [244, 147] width 100 height 36
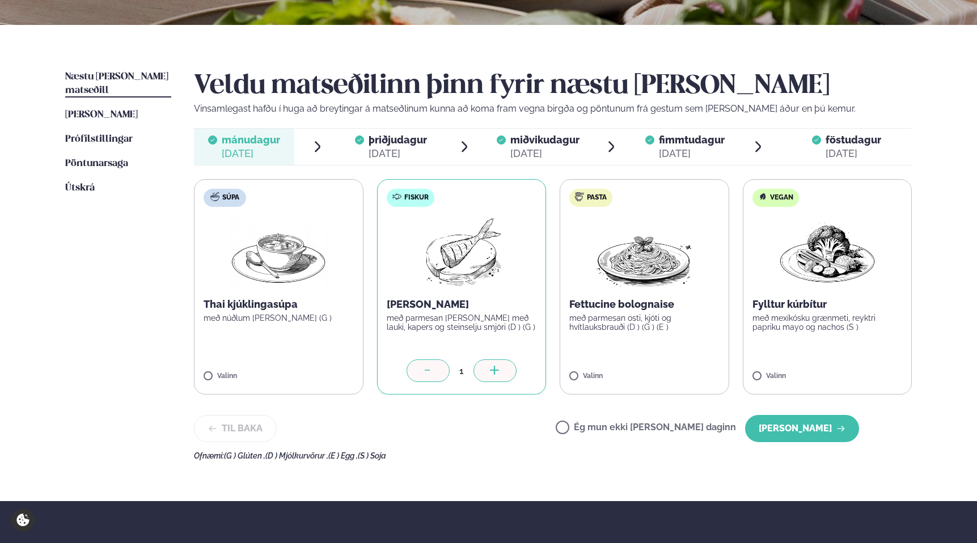
click at [387, 147] on div "[DATE]" at bounding box center [398, 154] width 58 height 14
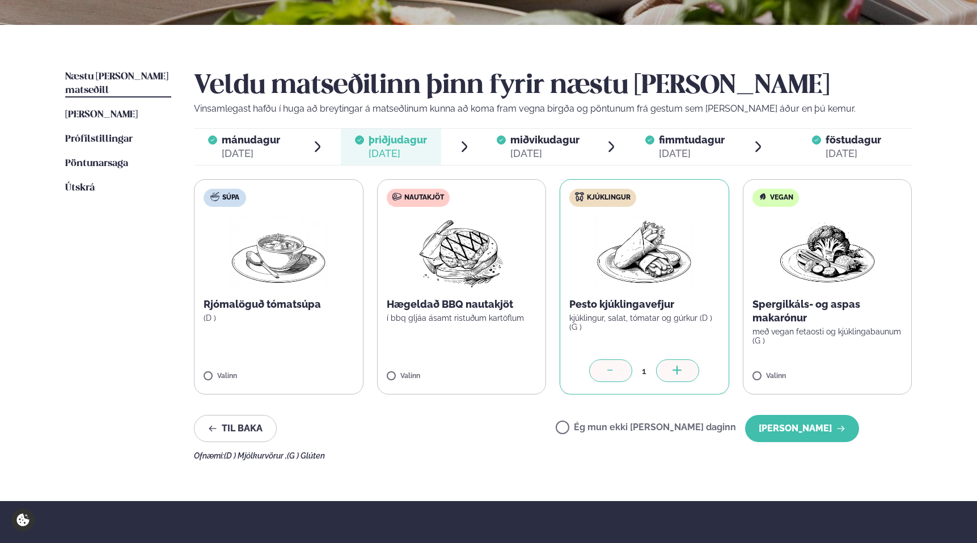
click at [559, 136] on span "miðvikudagur" at bounding box center [544, 140] width 69 height 12
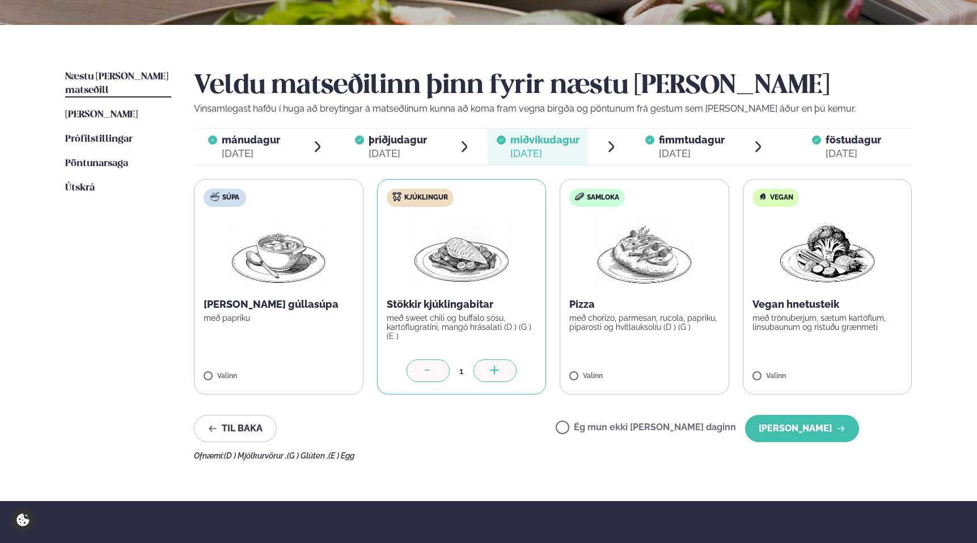
click at [665, 143] on span "fimmtudagur" at bounding box center [692, 140] width 66 height 12
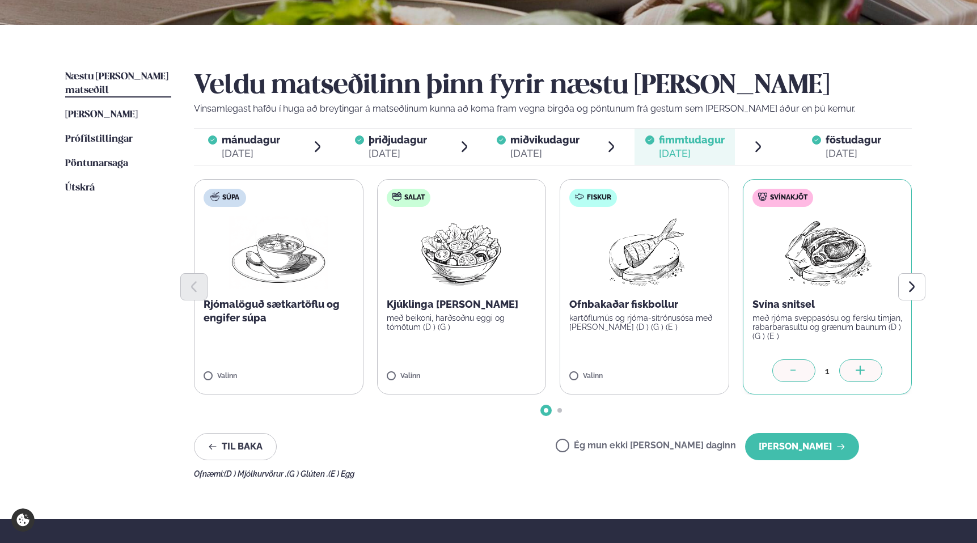
click at [838, 146] on div "föstudagur fös." at bounding box center [854, 140] width 56 height 14
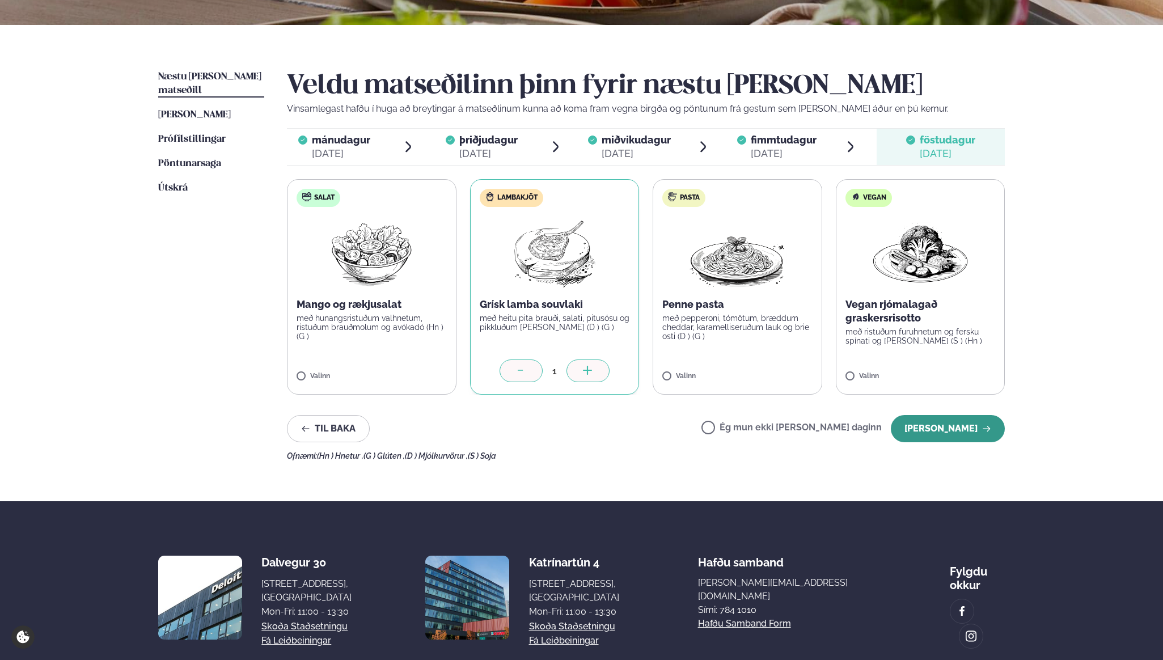
click at [976, 434] on button "[PERSON_NAME]" at bounding box center [948, 428] width 114 height 27
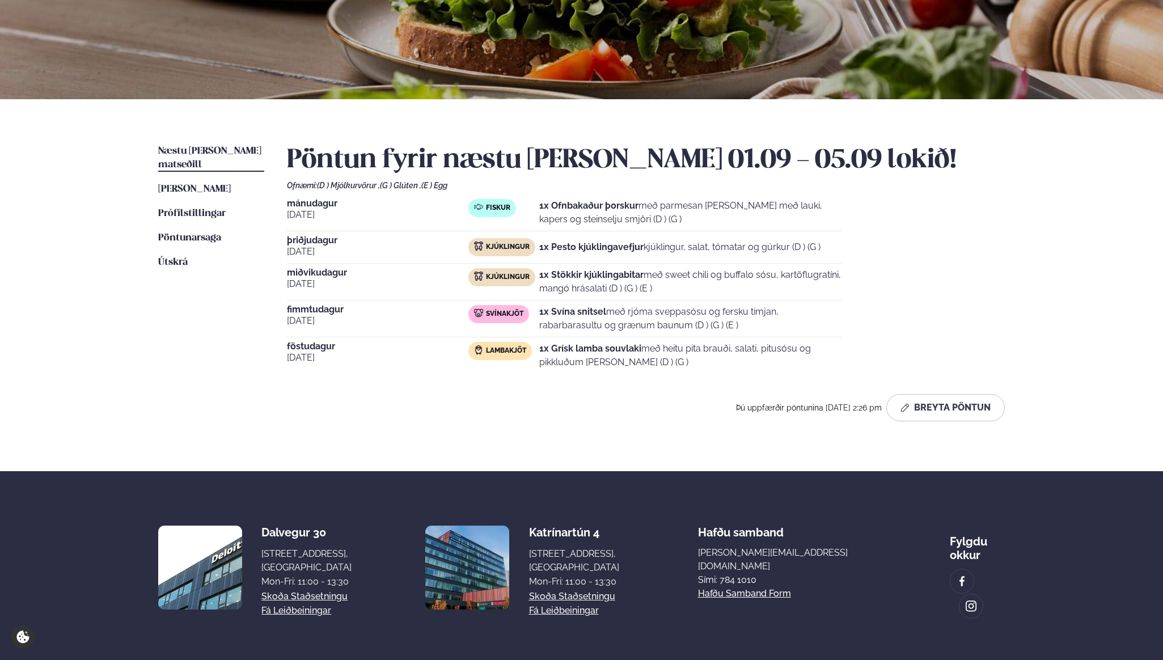
scroll to position [129, 0]
